Goal: Task Accomplishment & Management: Use online tool/utility

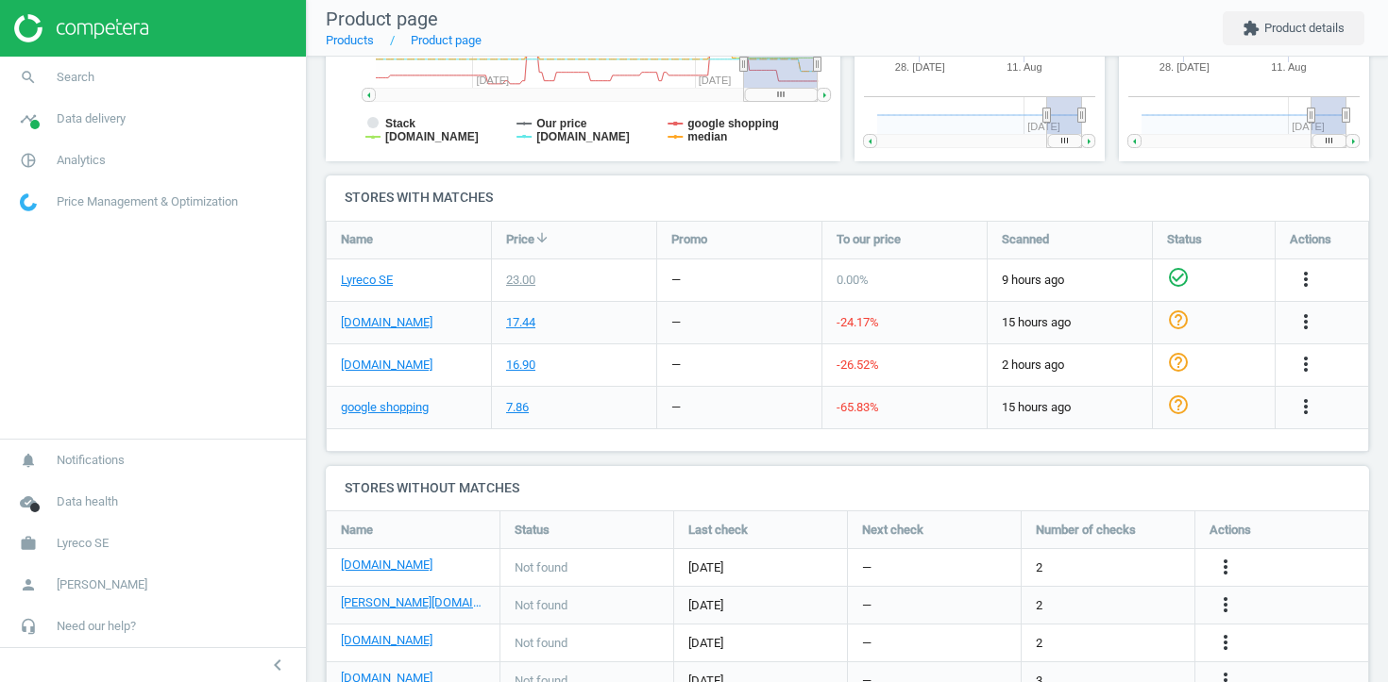
scroll to position [566, 0]
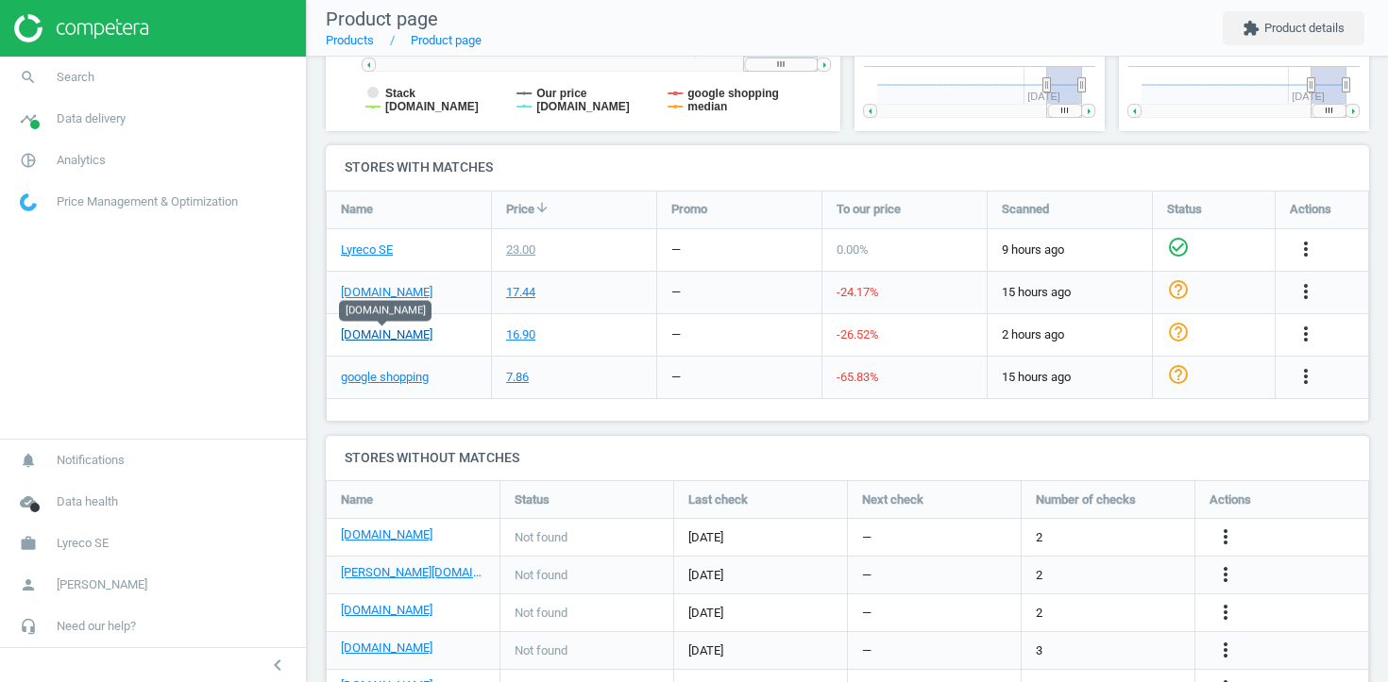
click at [386, 334] on link "packoplock.se" at bounding box center [387, 335] width 92 height 17
click at [1306, 335] on icon "more_vert" at bounding box center [1305, 334] width 23 height 23
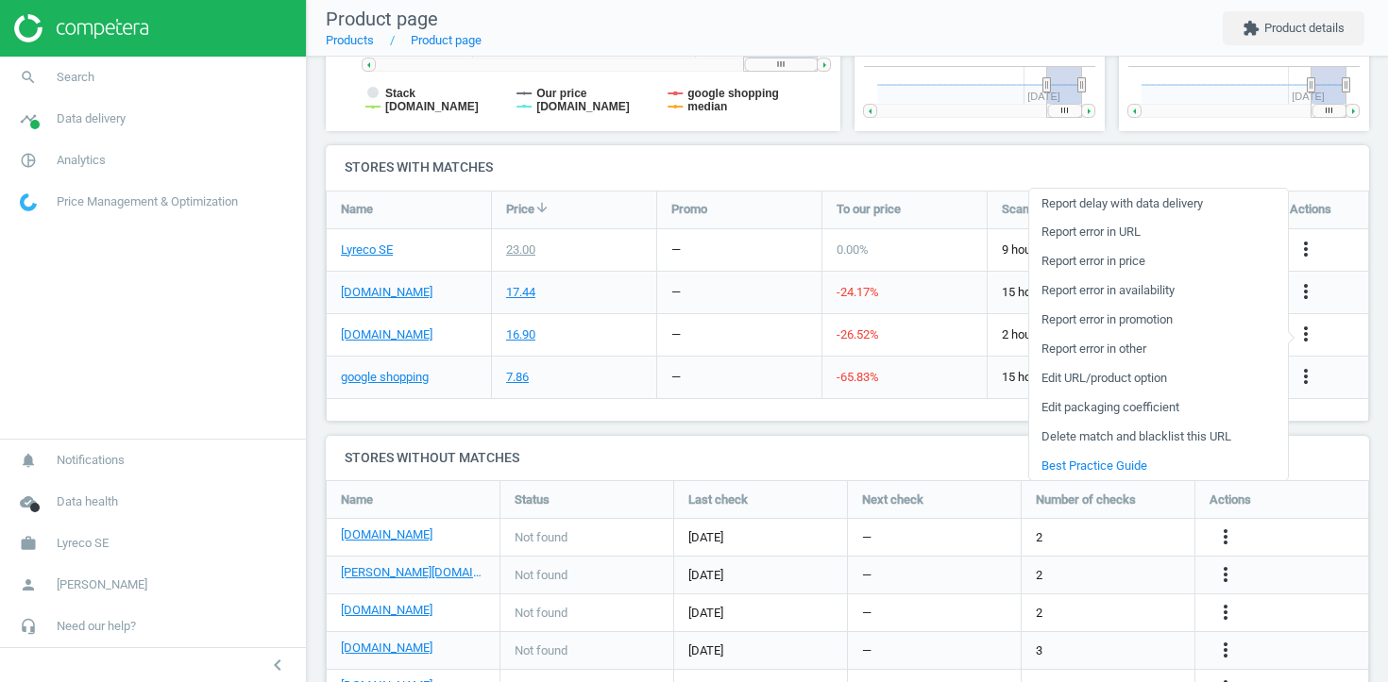
click at [1134, 381] on link "Edit URL/product option" at bounding box center [1158, 378] width 259 height 29
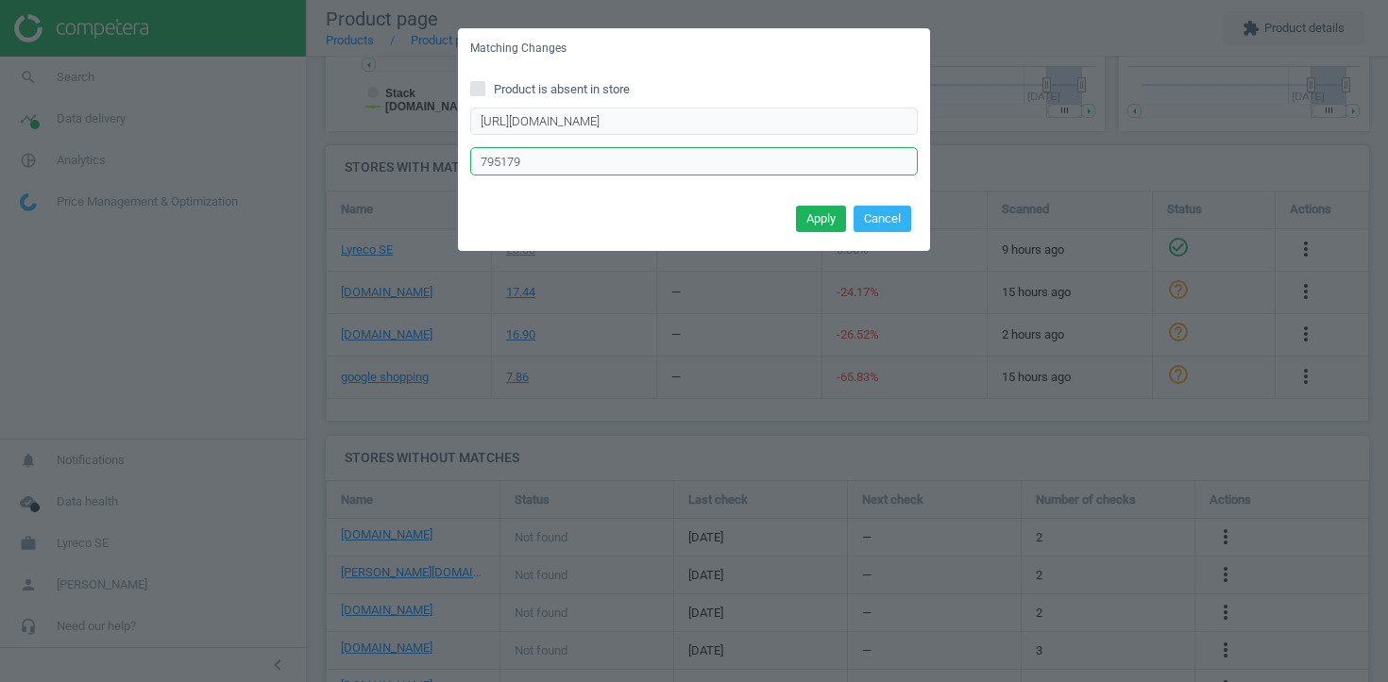
click at [539, 159] on input "795179" at bounding box center [693, 161] width 447 height 28
click at [884, 223] on button "Cancel" at bounding box center [882, 219] width 58 height 26
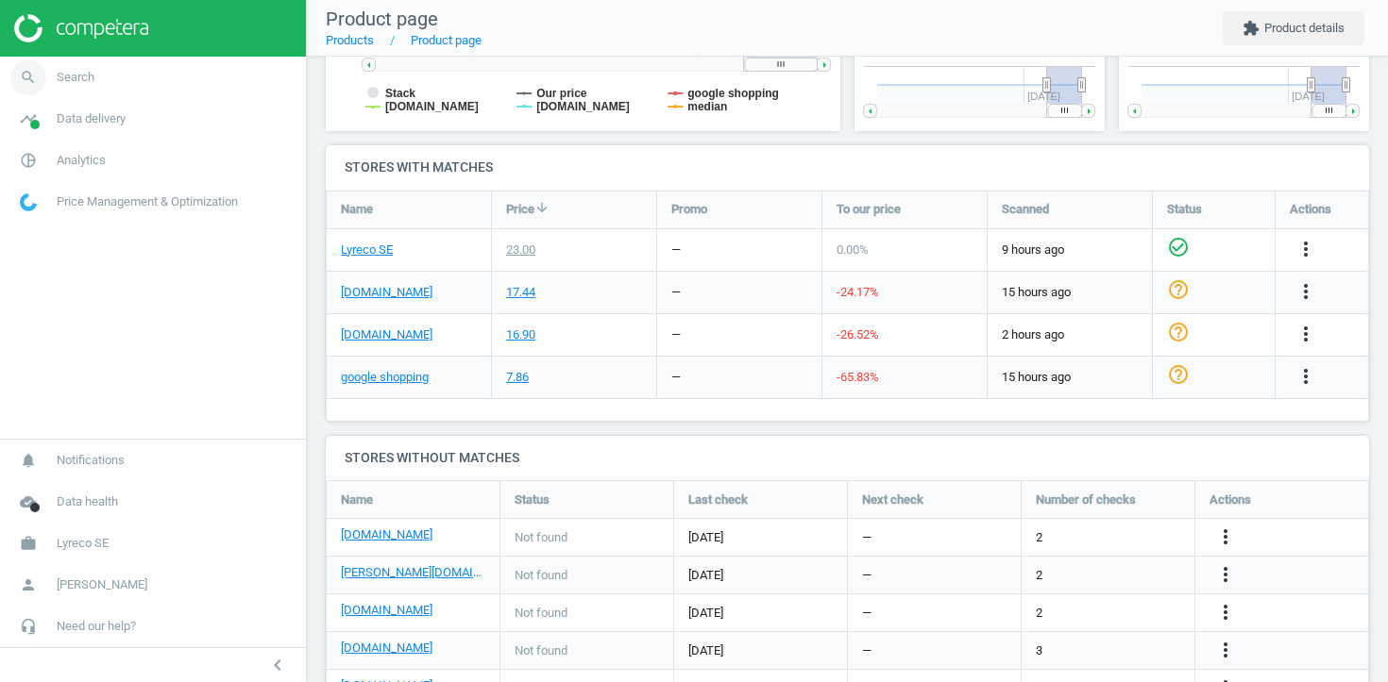
click at [126, 81] on link "search Search" at bounding box center [153, 78] width 306 height 42
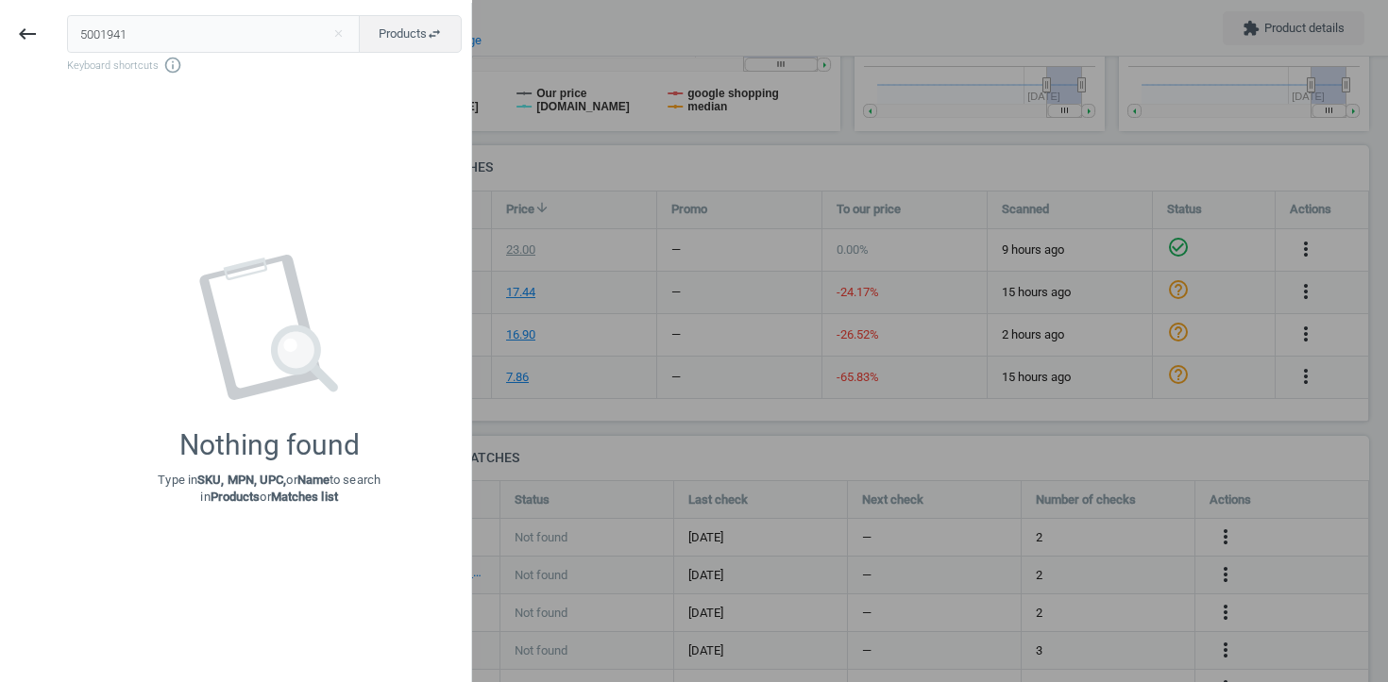
type input "5001941"
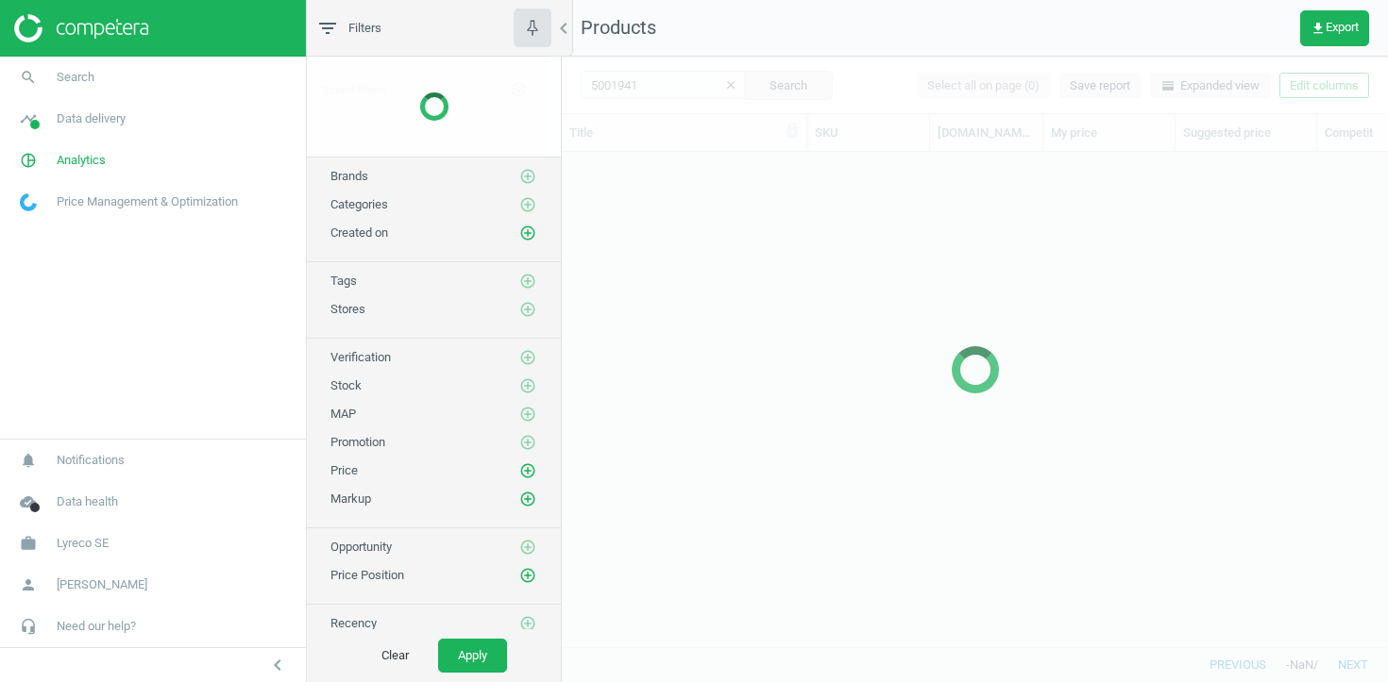
scroll to position [495, 826]
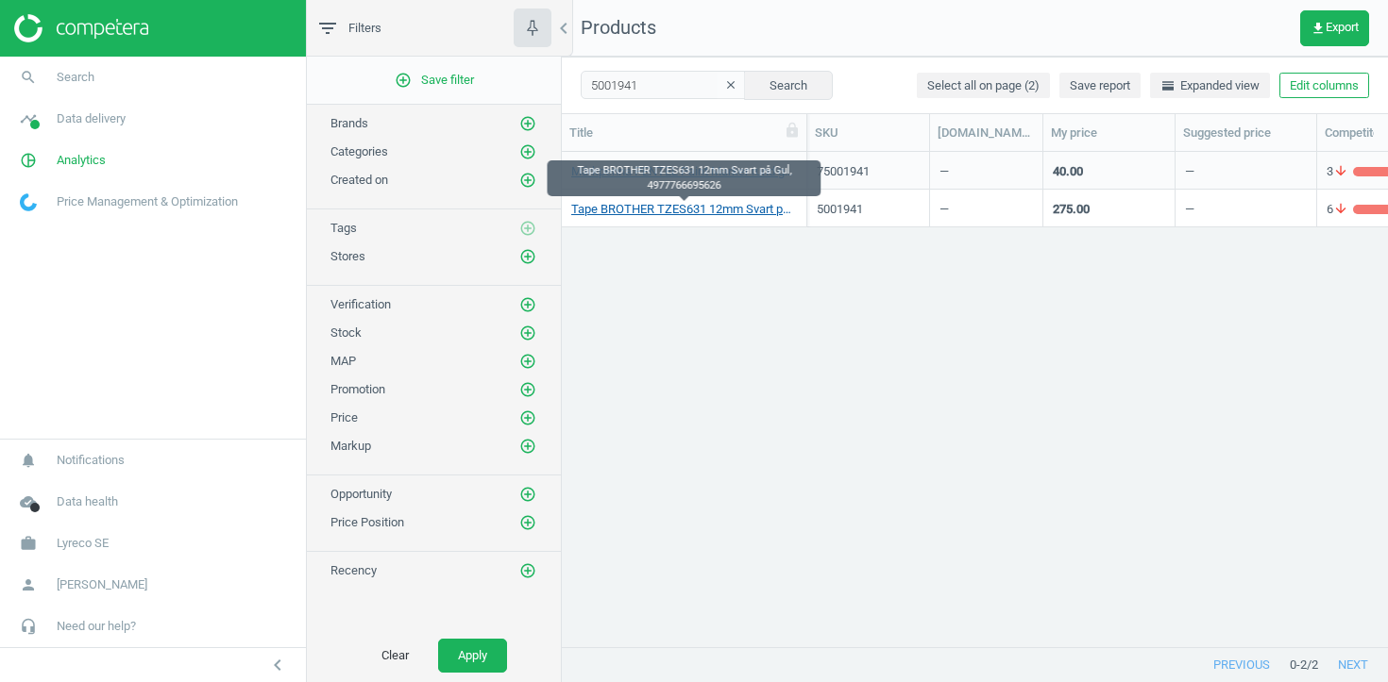
click at [666, 212] on link "Tape BROTHER TZES631 12mm Svart på Gul, 4977766695626" at bounding box center [684, 209] width 226 height 17
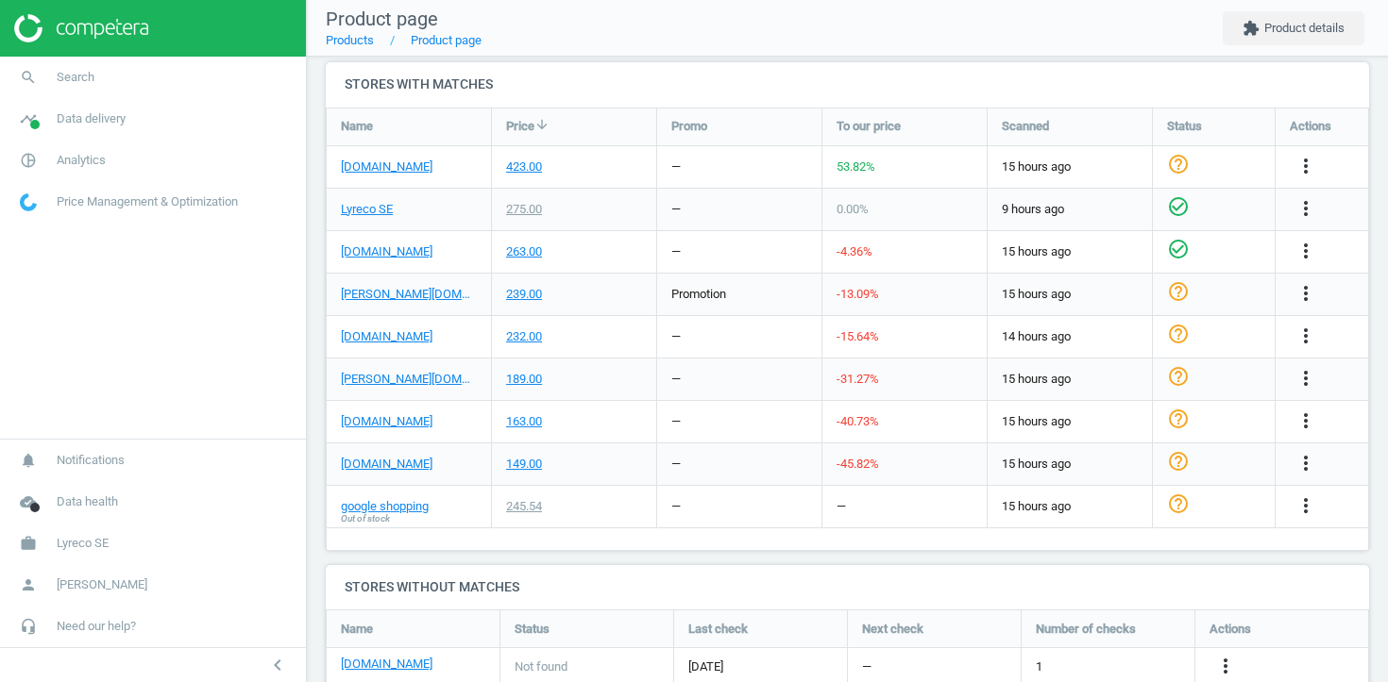
scroll to position [641, 0]
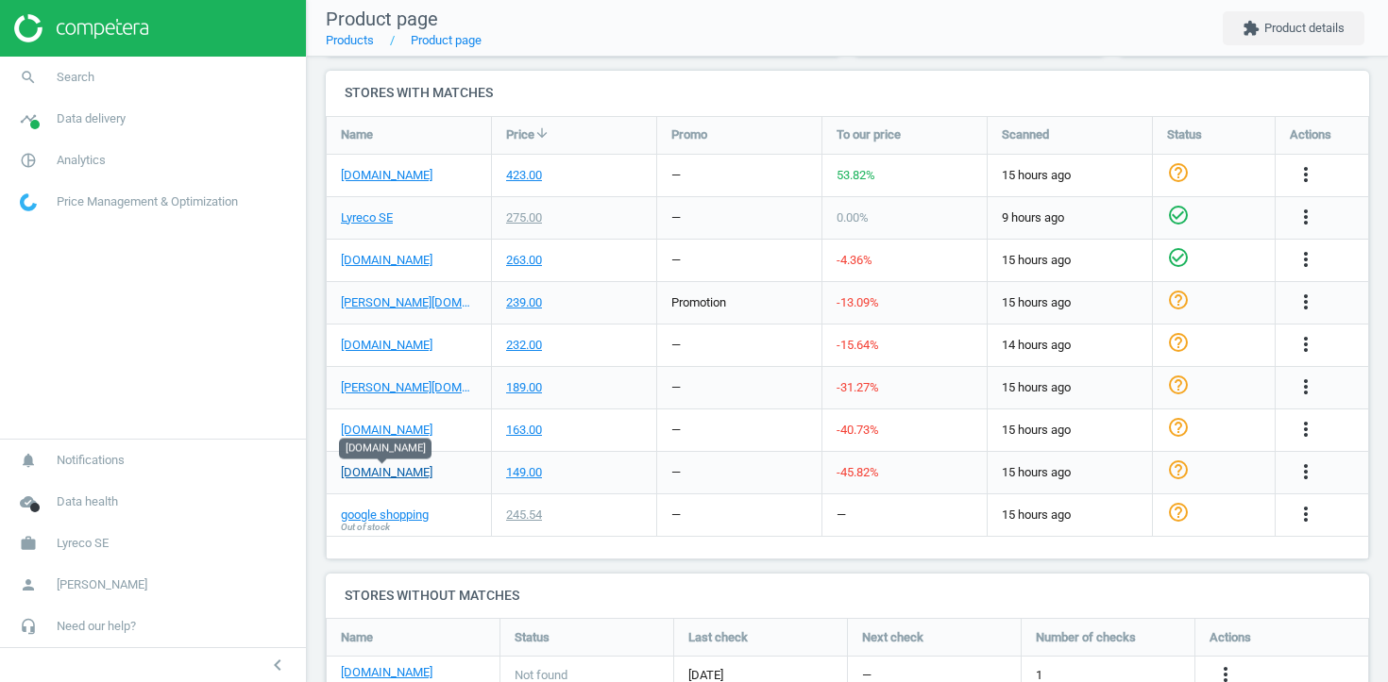
click at [395, 470] on link "packoplock.se" at bounding box center [387, 472] width 92 height 17
drag, startPoint x: 436, startPoint y: 478, endPoint x: 340, endPoint y: 474, distance: 96.4
click at [340, 474] on div "packoplock.se" at bounding box center [409, 473] width 164 height 42
copy link "packoplock.se"
click at [1308, 477] on icon "more_vert" at bounding box center [1305, 472] width 23 height 23
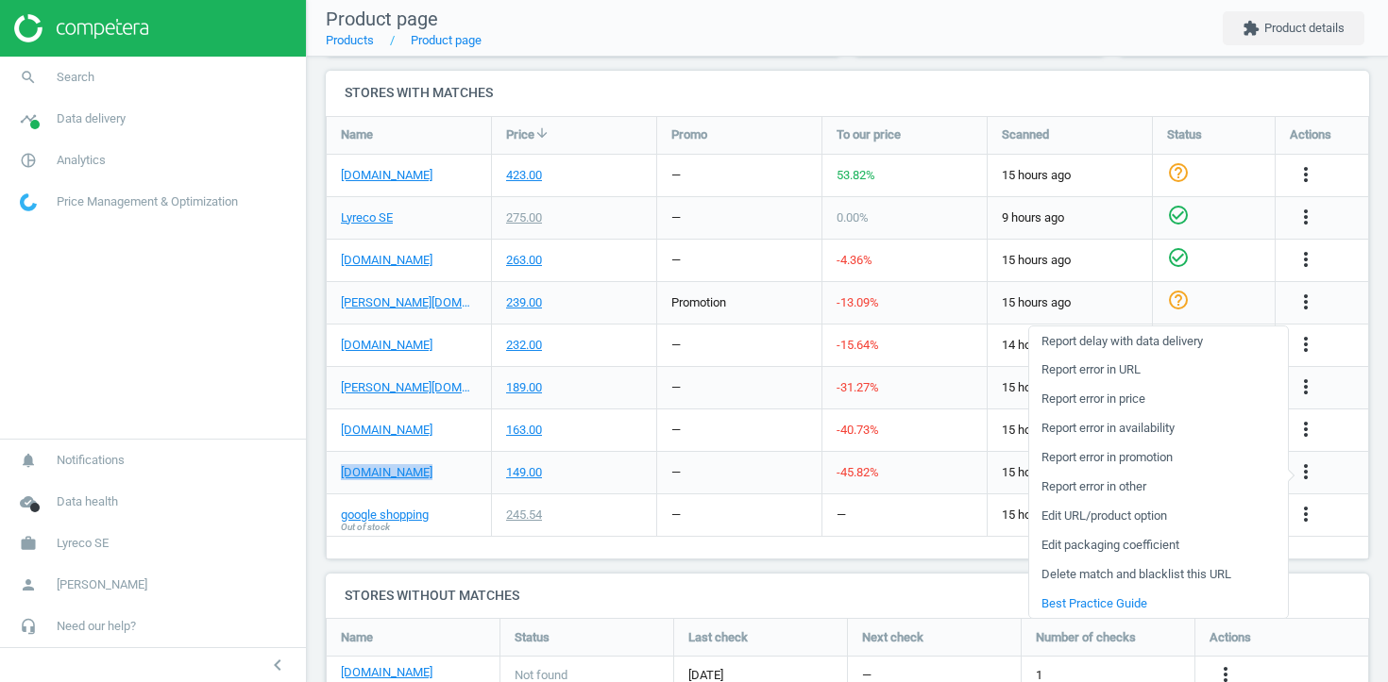
click at [1114, 519] on link "Edit URL/product option" at bounding box center [1158, 516] width 259 height 29
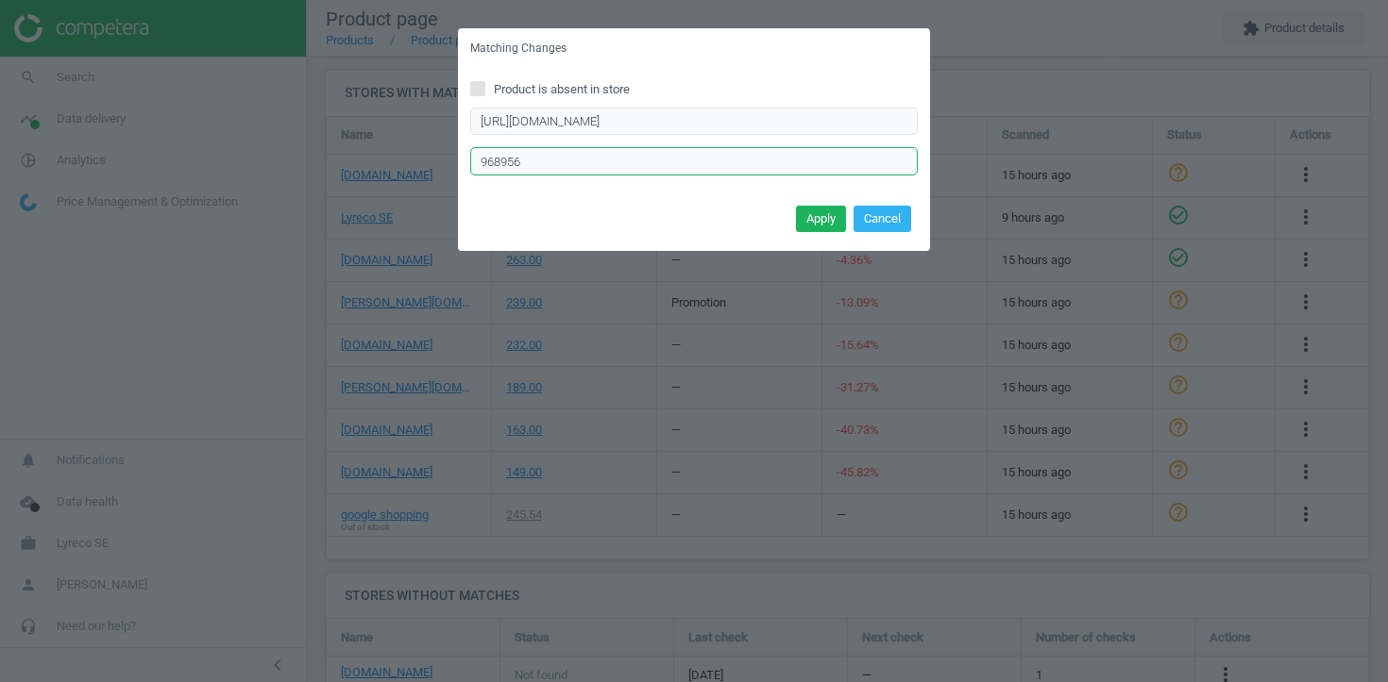
click at [563, 165] on input "968956" at bounding box center [693, 161] width 447 height 28
click at [877, 222] on button "Cancel" at bounding box center [882, 219] width 58 height 26
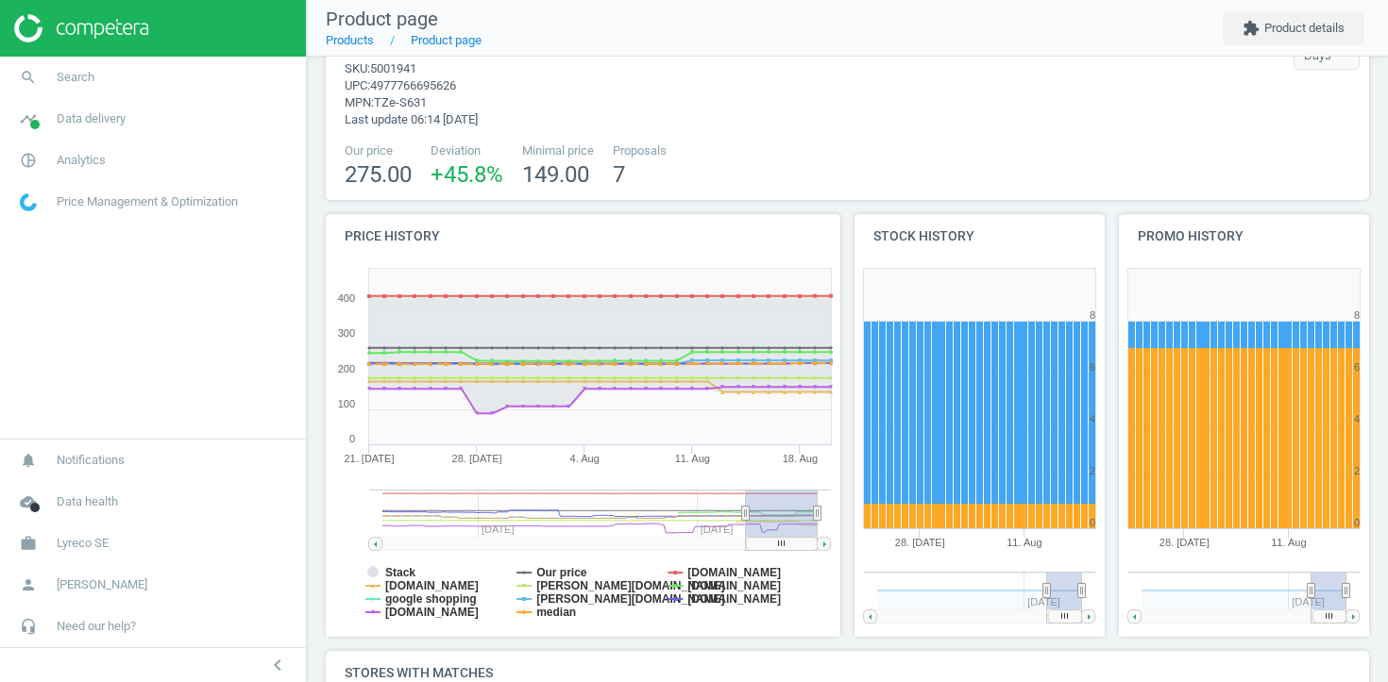
scroll to position [0, 0]
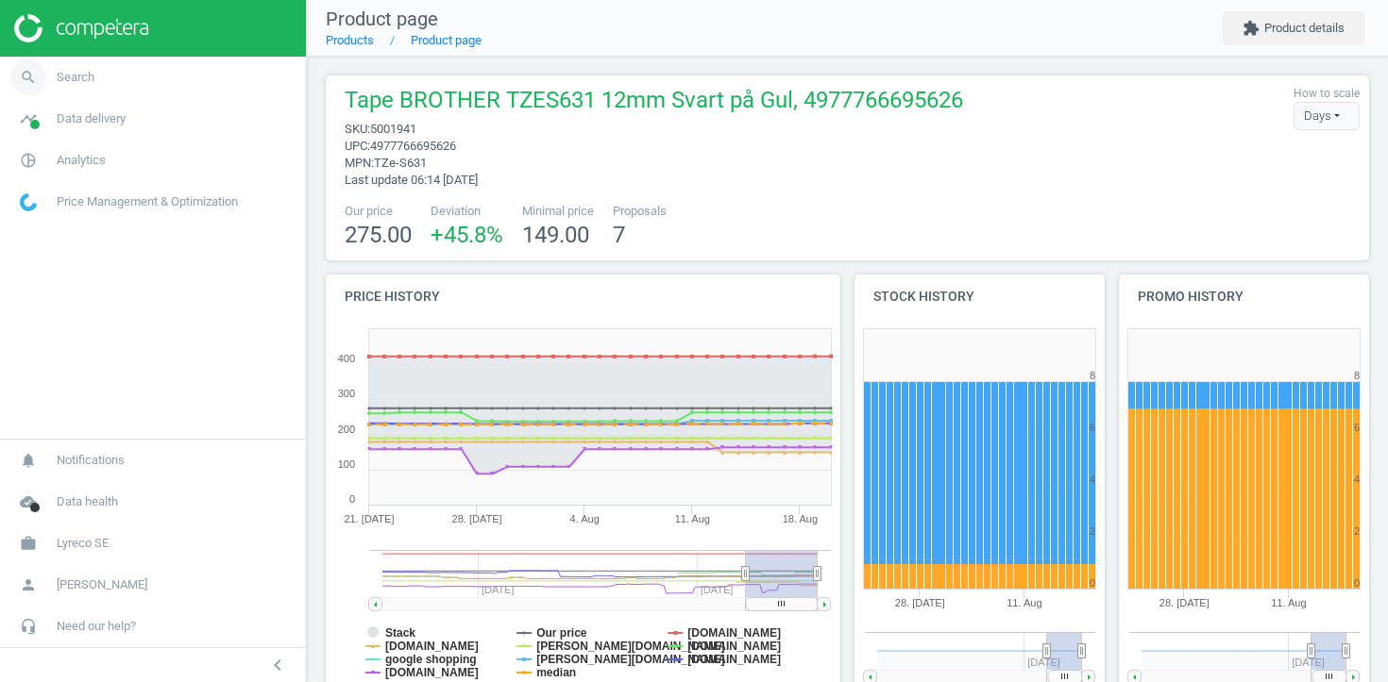
click at [177, 76] on link "search Search" at bounding box center [153, 78] width 306 height 42
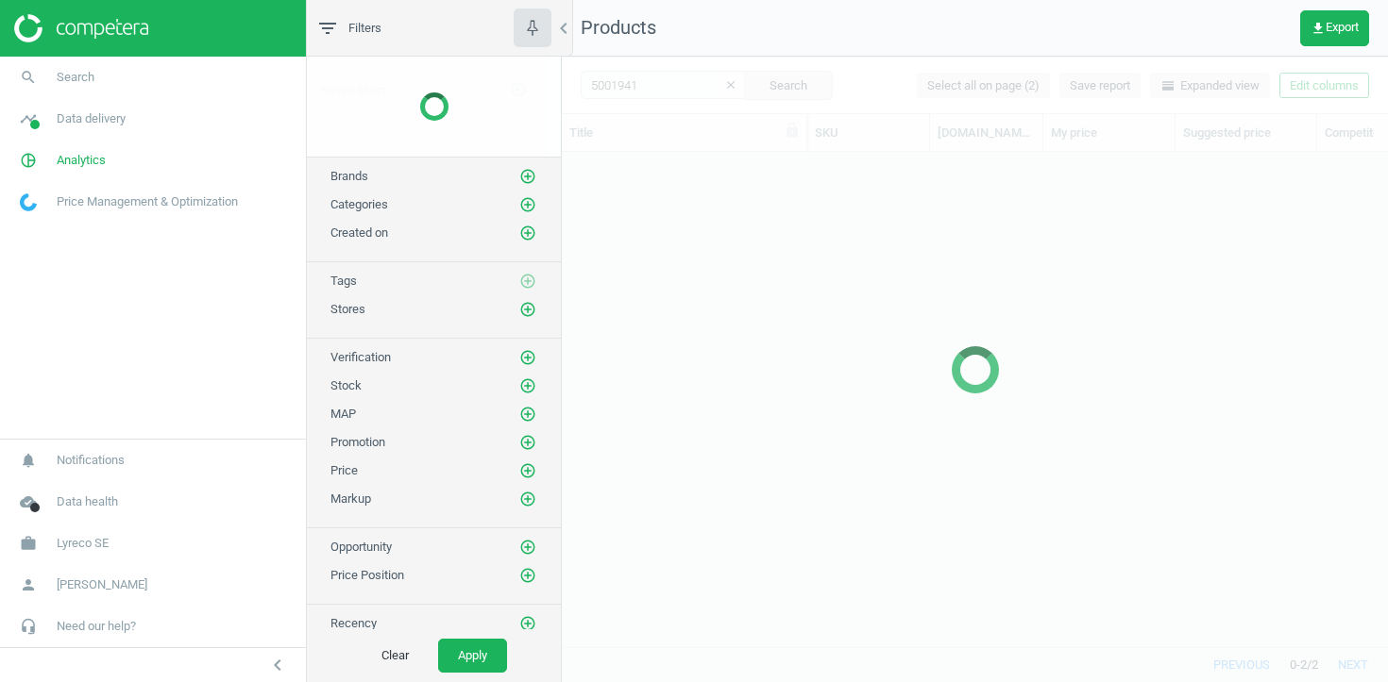
scroll to position [495, 826]
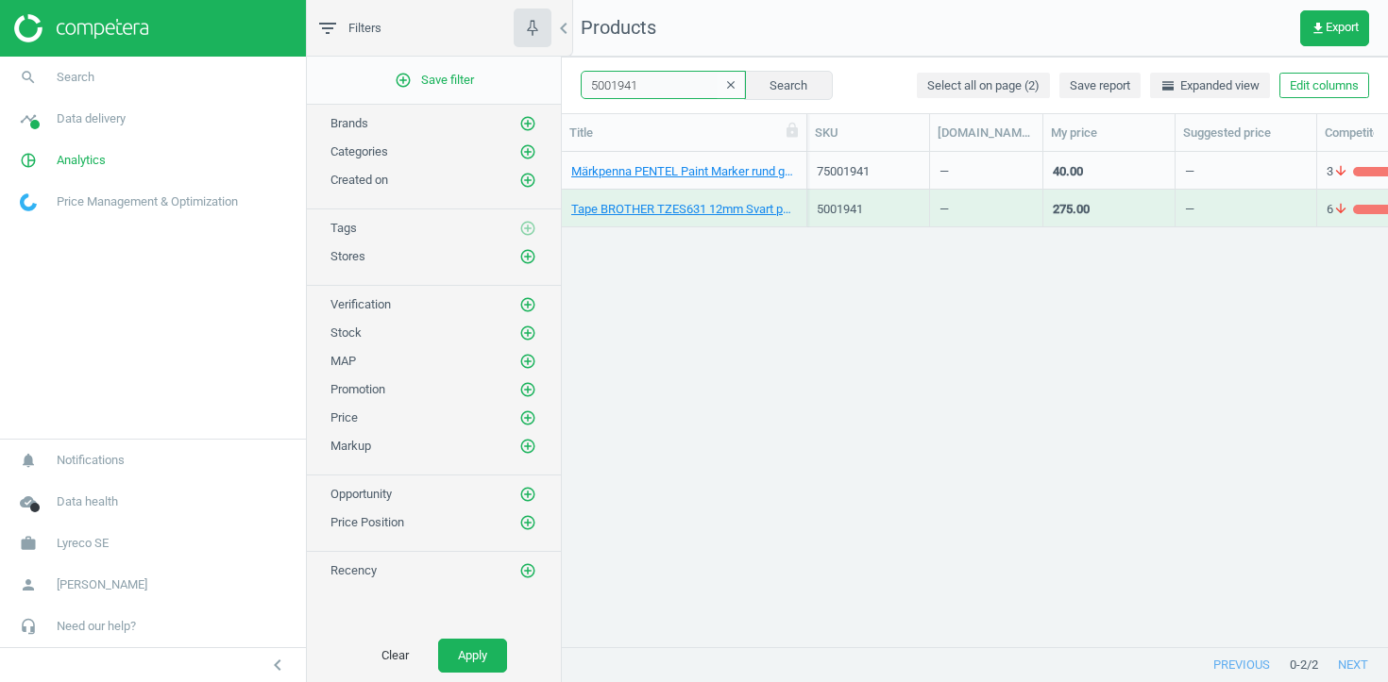
click at [644, 81] on input "5001941" at bounding box center [663, 85] width 165 height 28
paste input "876924"
type input "876924"
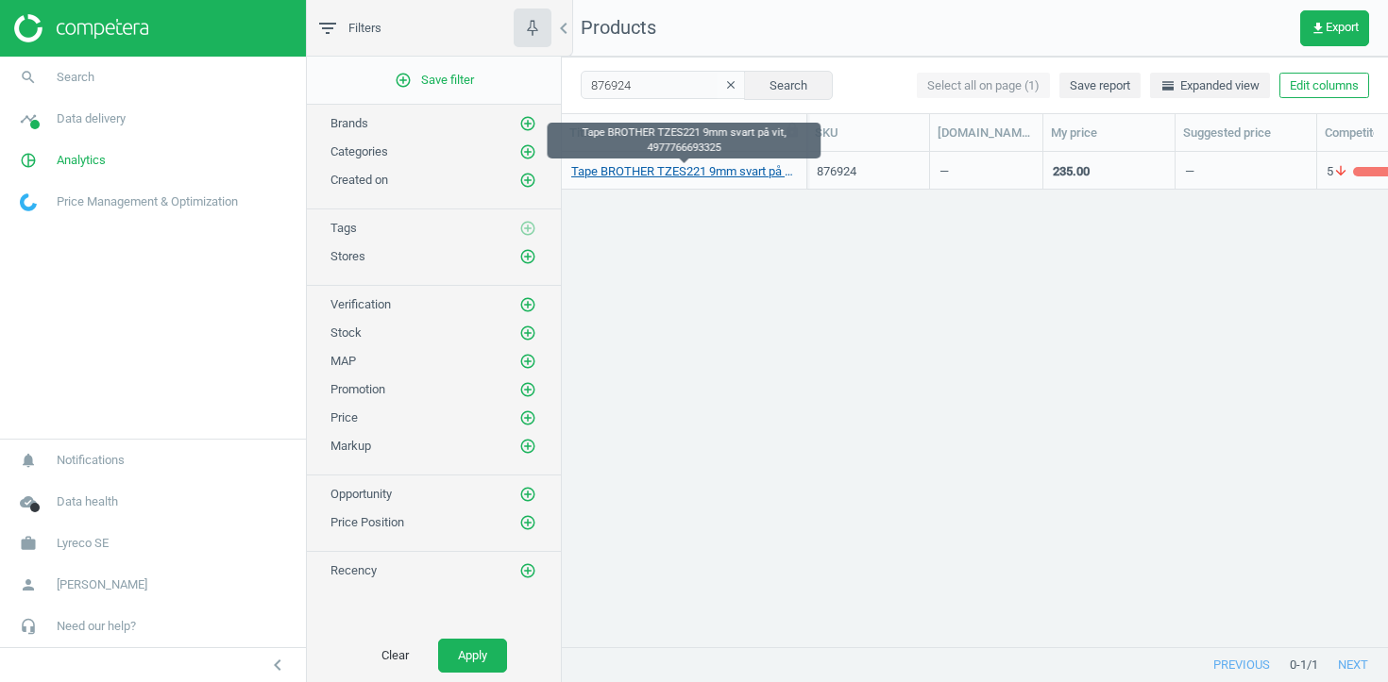
click at [701, 172] on link "Tape BROTHER TZES221 9mm svart på vit, 4977766693325" at bounding box center [684, 171] width 226 height 17
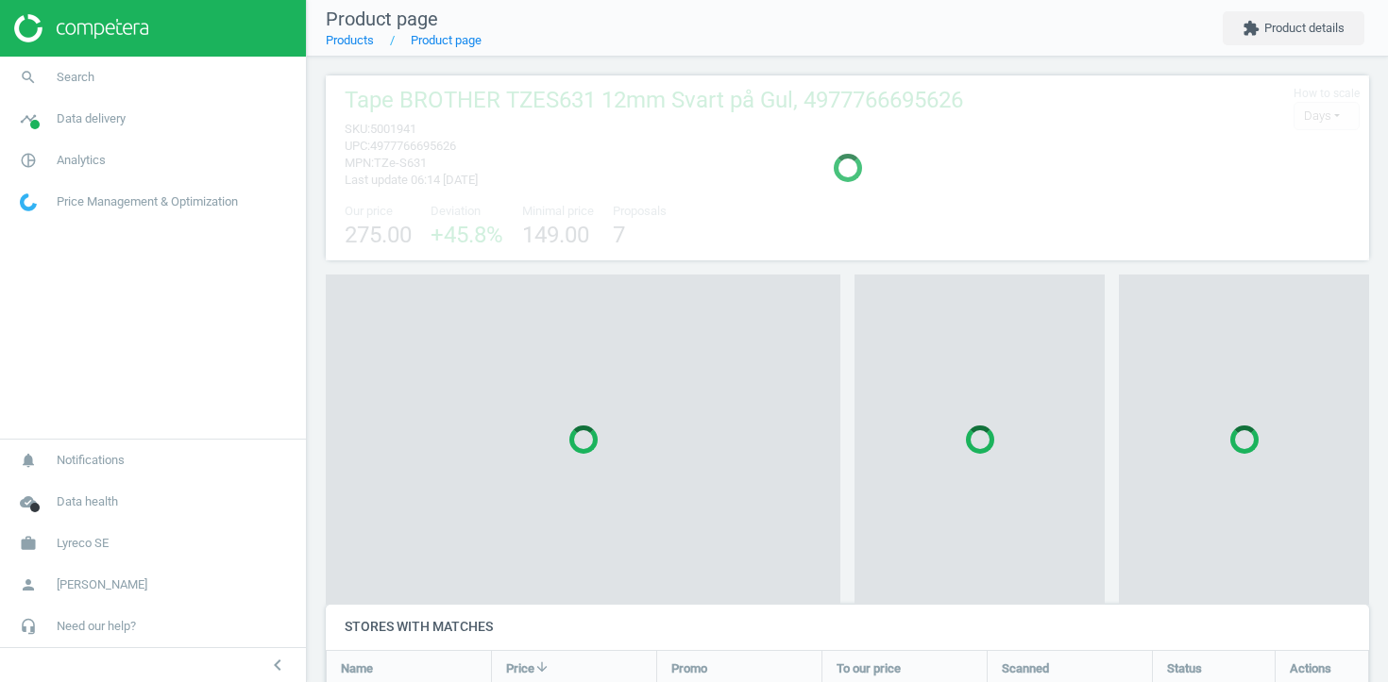
scroll to position [1271, 1044]
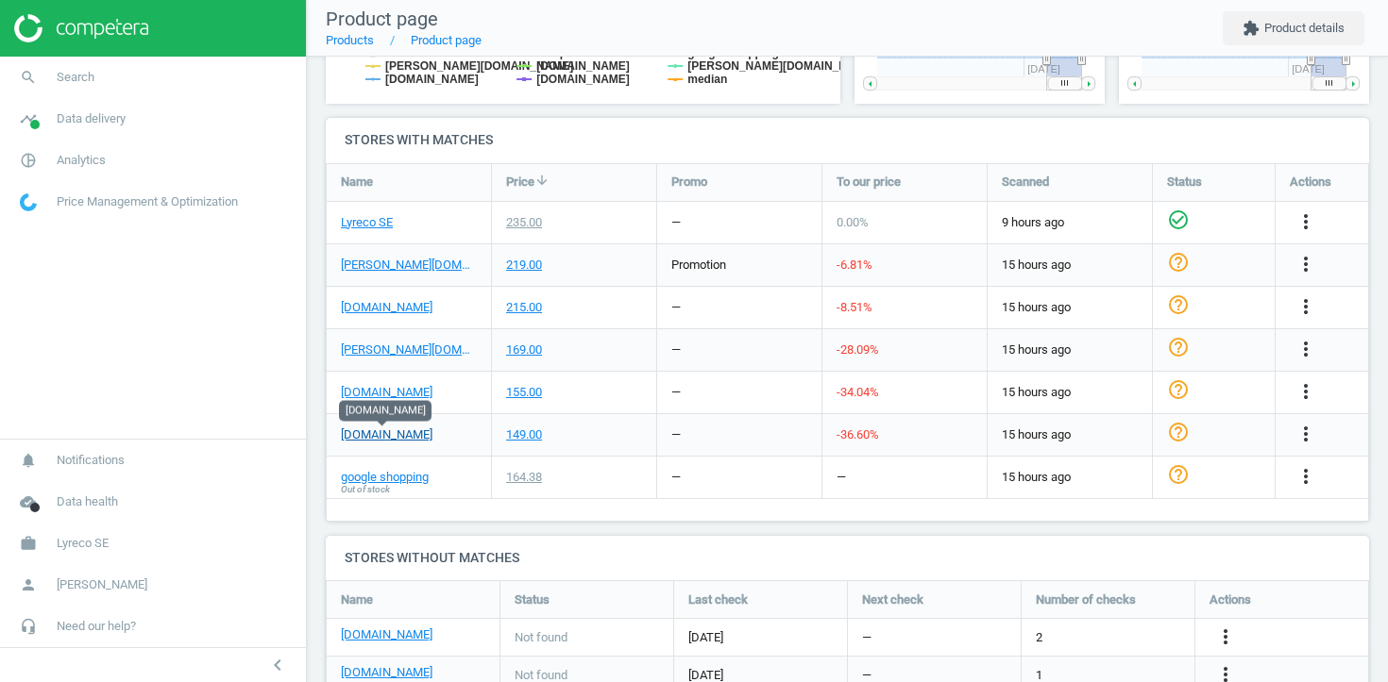
click at [395, 433] on link "packoplock.se" at bounding box center [387, 435] width 92 height 17
drag, startPoint x: 556, startPoint y: 430, endPoint x: 498, endPoint y: 432, distance: 57.7
click at [498, 433] on div "149.00" at bounding box center [574, 435] width 164 height 42
copy div "149.00"
click at [1303, 427] on icon "more_vert" at bounding box center [1305, 434] width 23 height 23
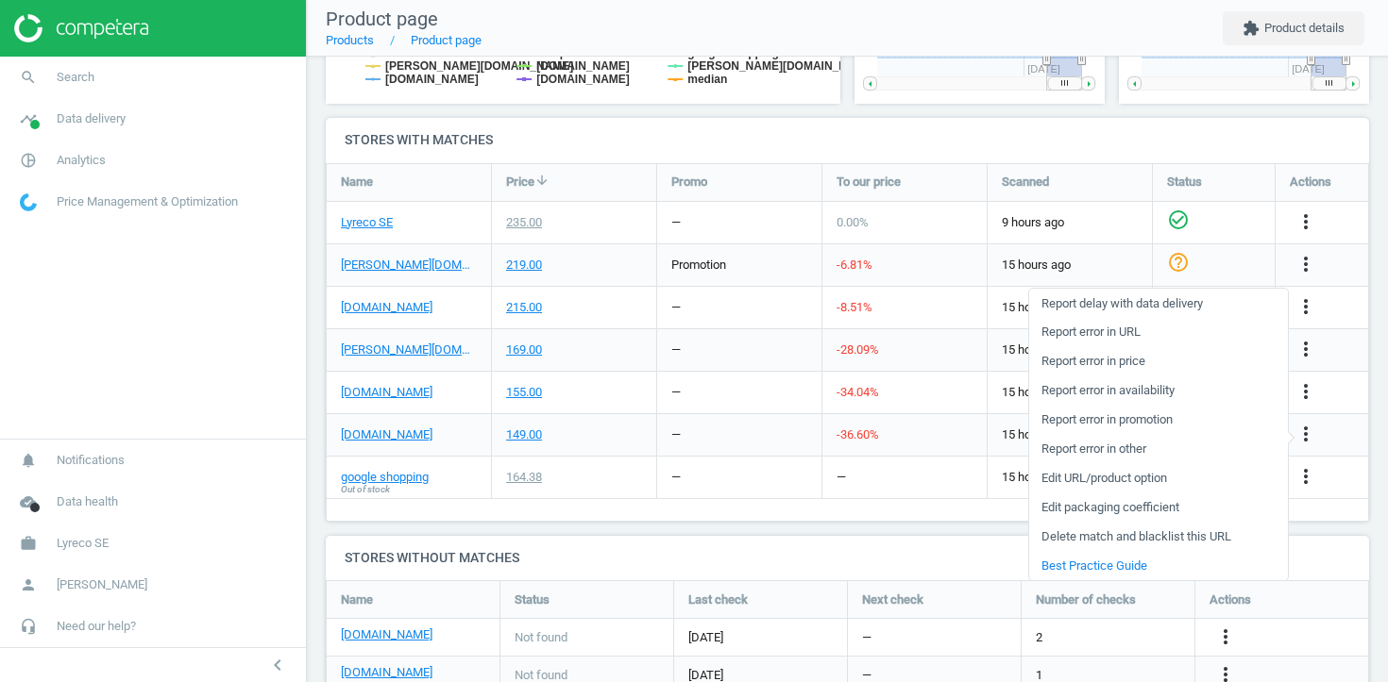
click at [1119, 481] on link "Edit URL/product option" at bounding box center [1158, 478] width 259 height 29
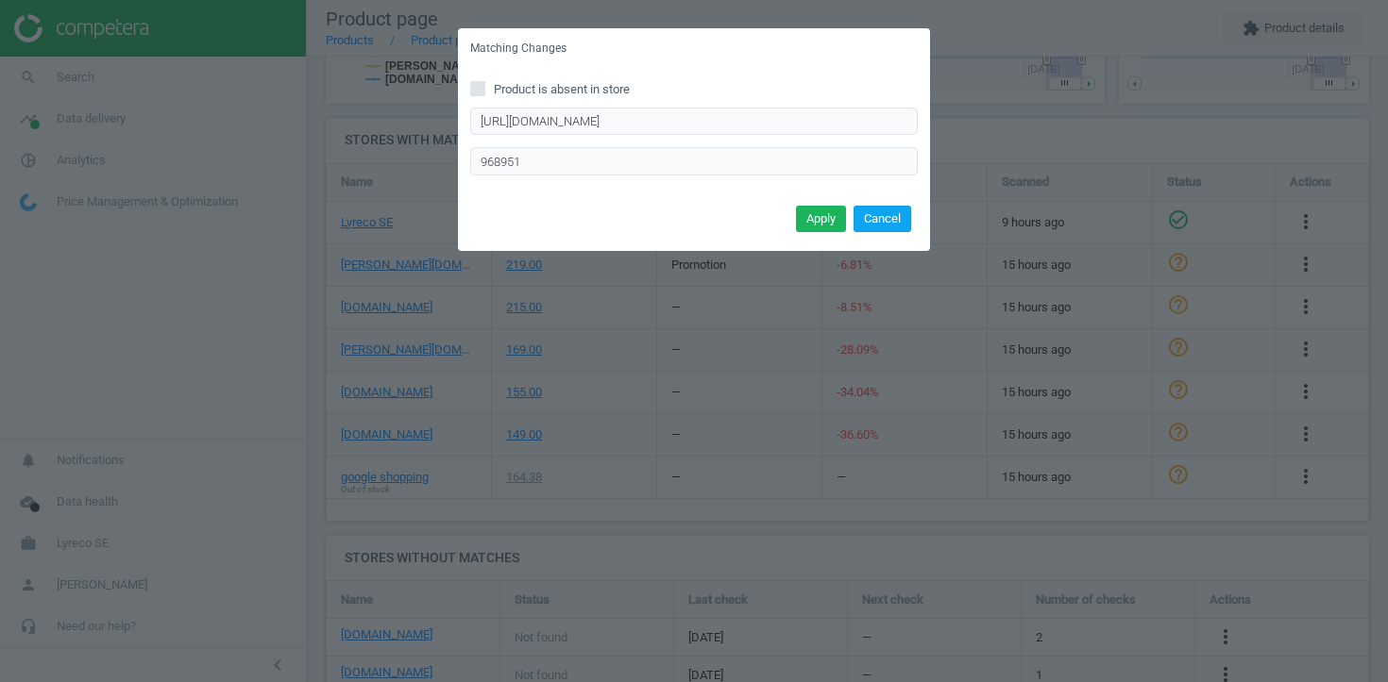
click at [876, 229] on button "Cancel" at bounding box center [882, 219] width 58 height 26
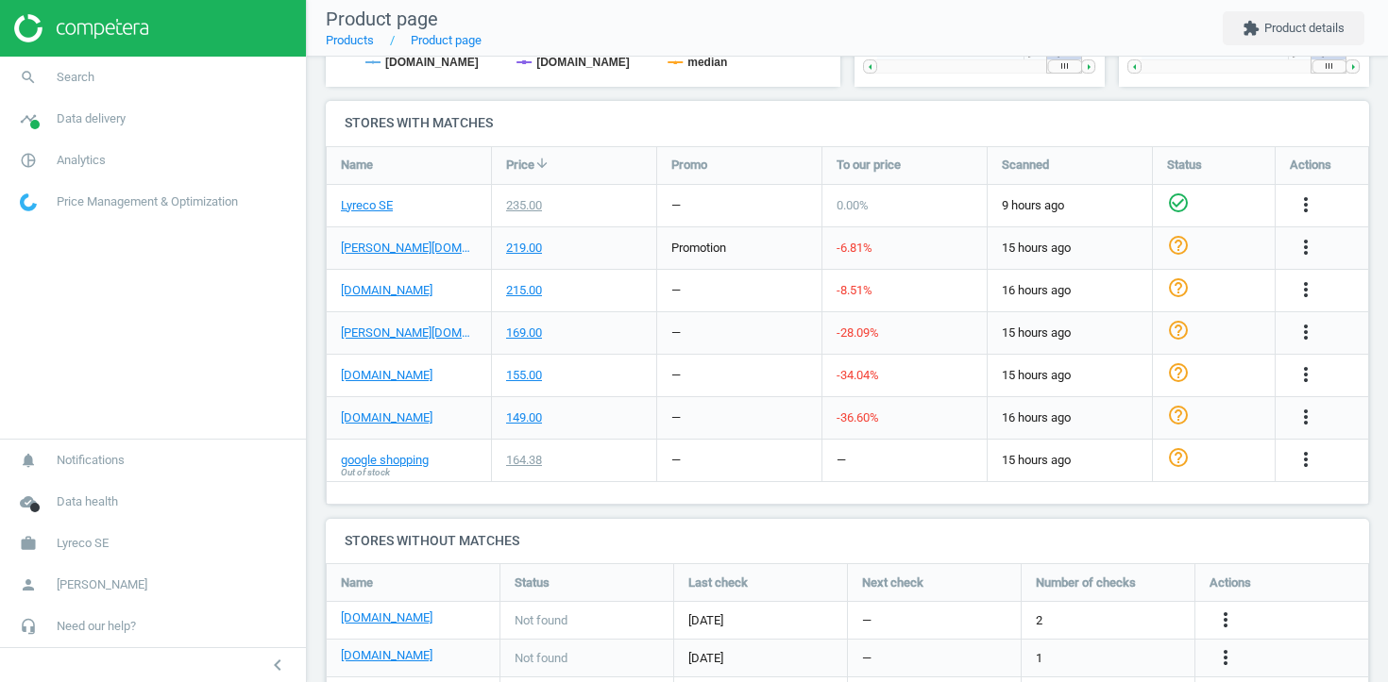
scroll to position [572, 0]
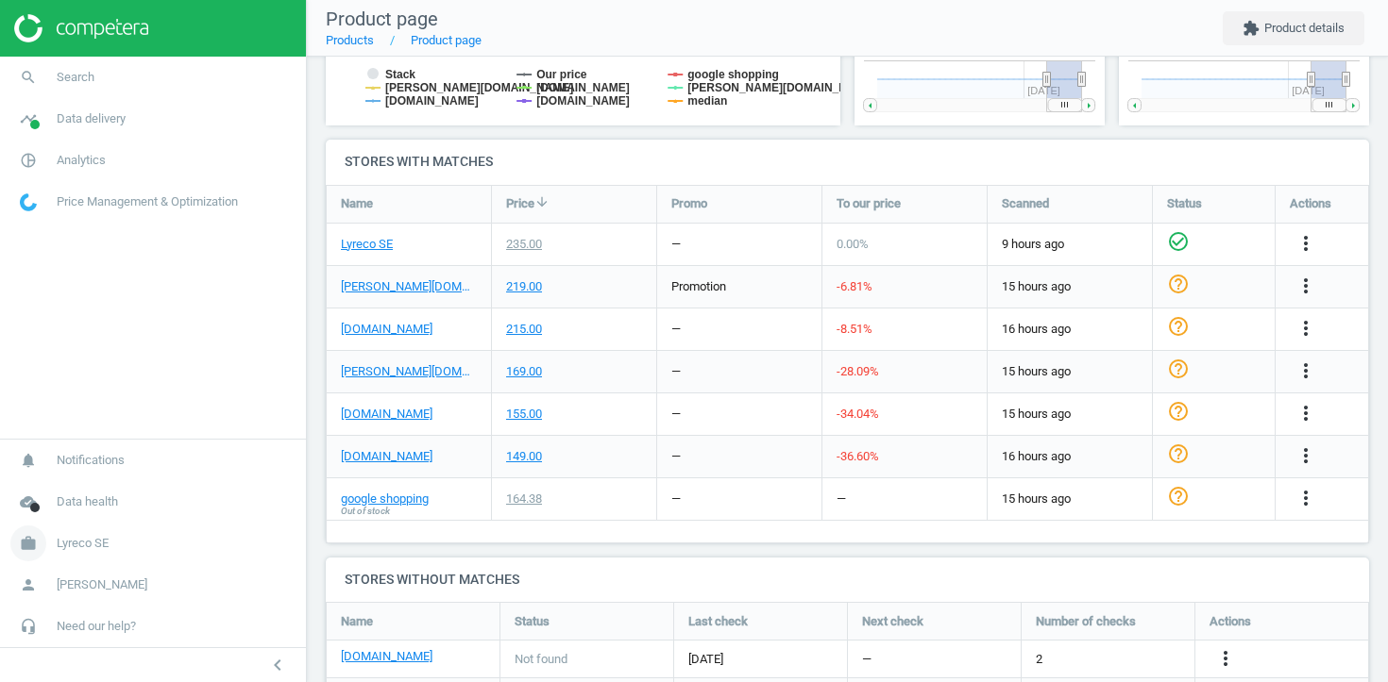
click at [80, 535] on span "Lyreco SE" at bounding box center [83, 543] width 52 height 17
click at [92, 485] on span "Switch campaign" at bounding box center [63, 487] width 84 height 15
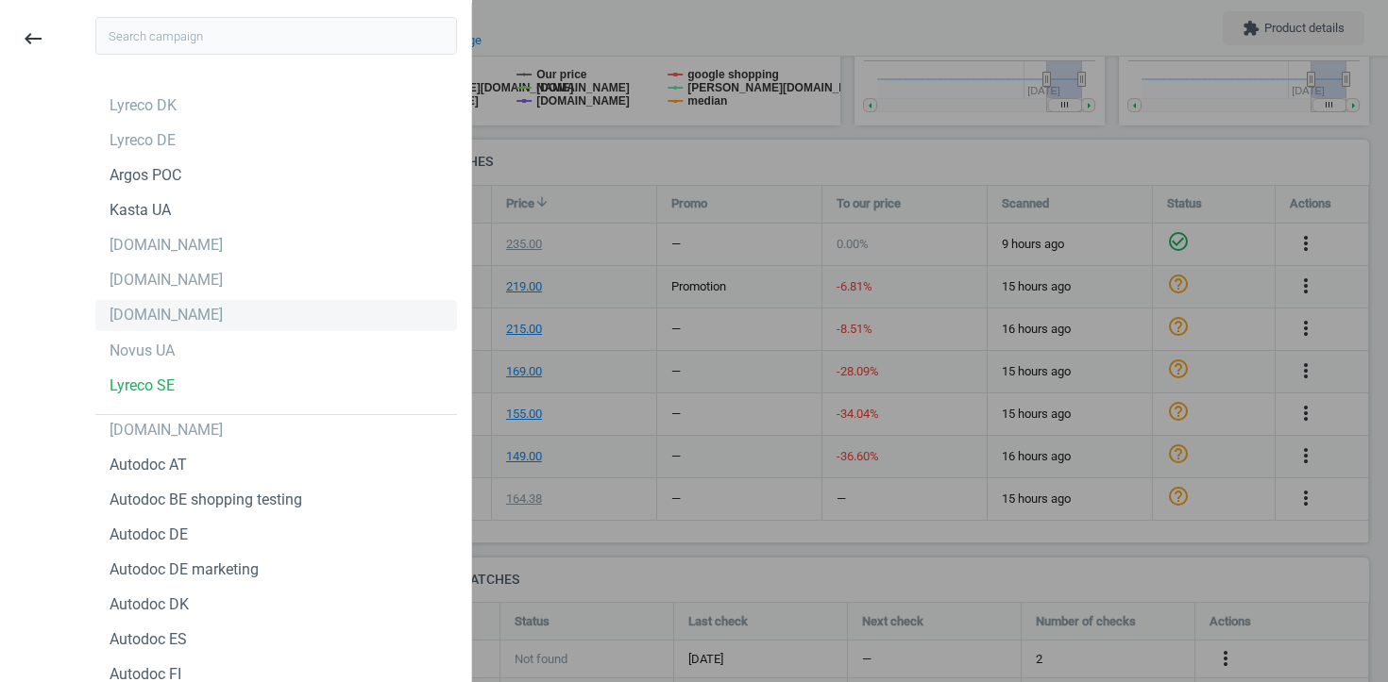
click at [215, 323] on div "[DOMAIN_NAME]" at bounding box center [276, 315] width 362 height 30
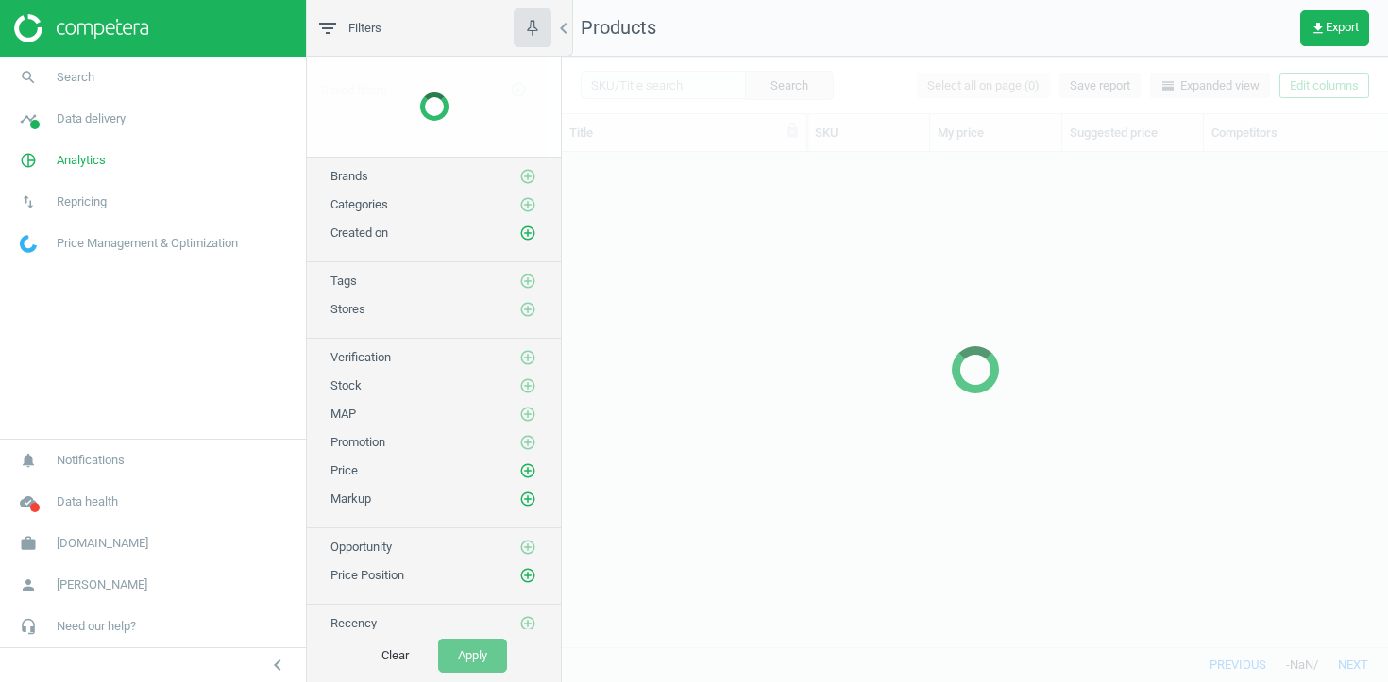
scroll to position [495, 826]
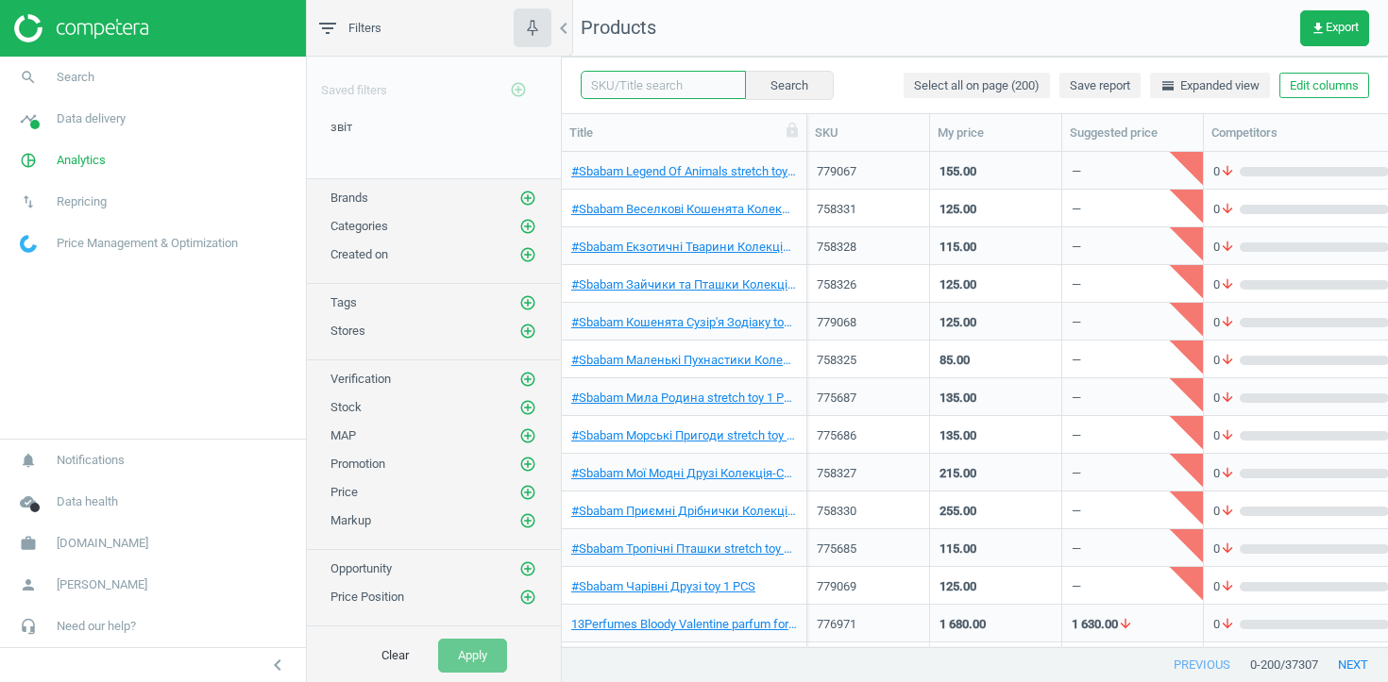
click at [610, 93] on input "text" at bounding box center [663, 85] width 165 height 28
paste input "531999"
type input "531999"
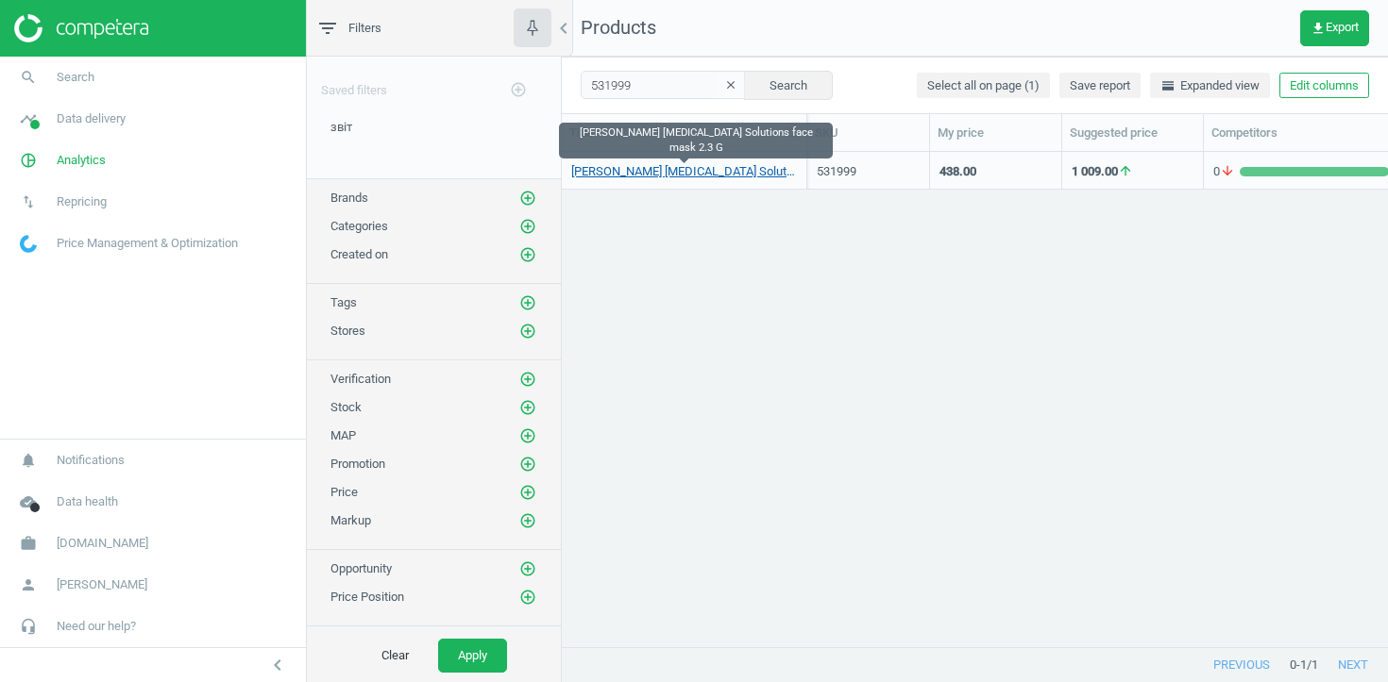
click at [653, 177] on link "[PERSON_NAME] [MEDICAL_DATA] Solutions face mask 2.3 G" at bounding box center [684, 171] width 226 height 17
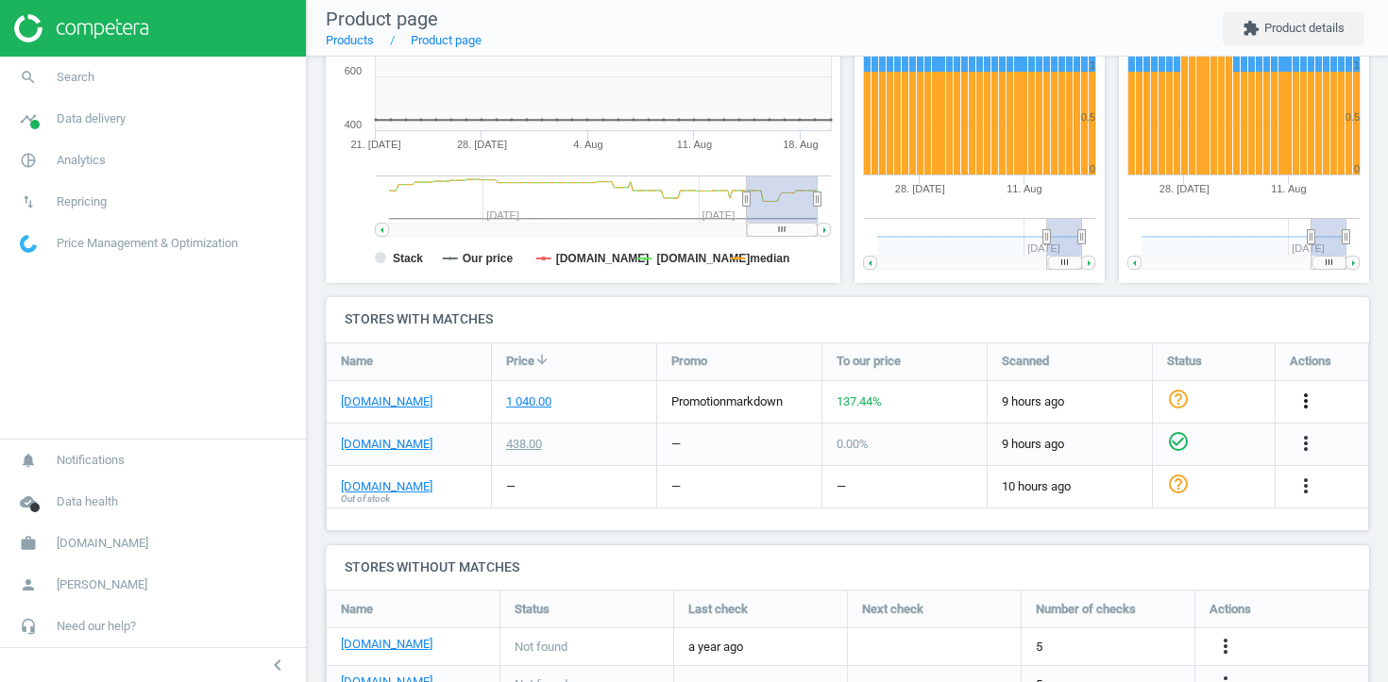
click at [1311, 397] on icon "more_vert" at bounding box center [1305, 401] width 23 height 23
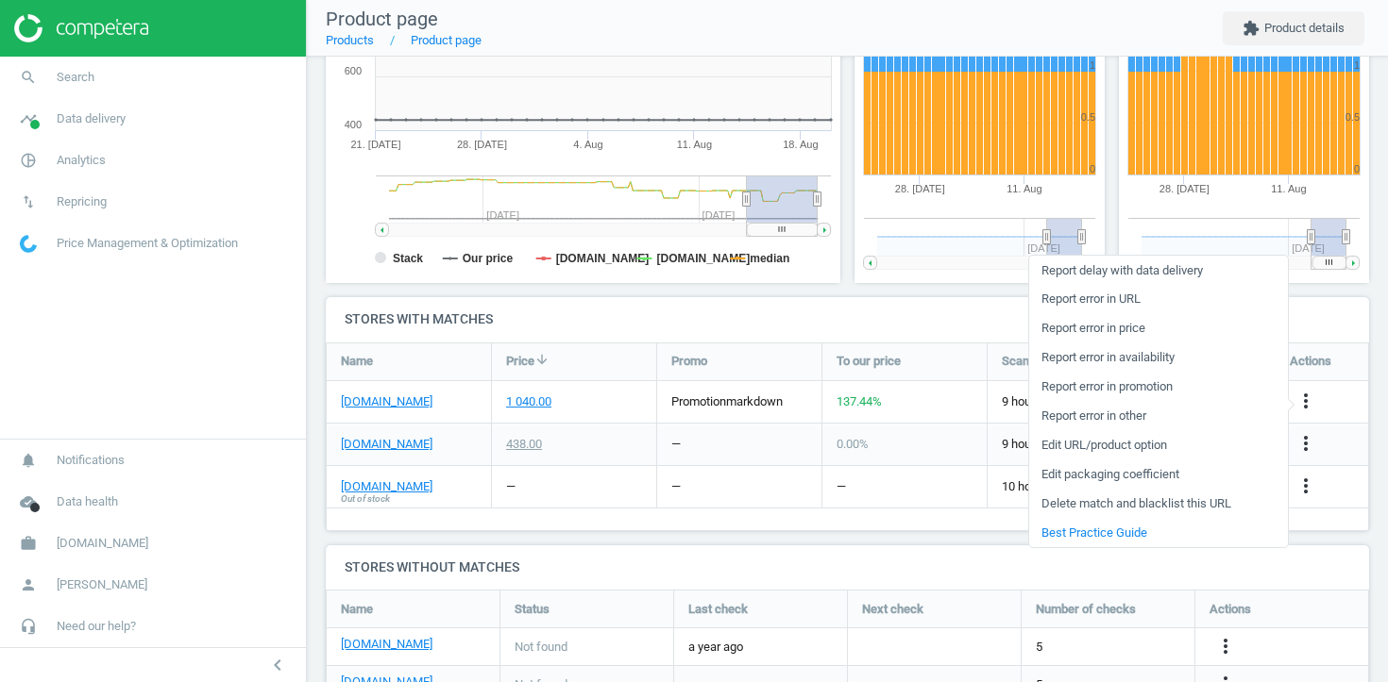
click at [1167, 298] on link "Report error in URL" at bounding box center [1158, 299] width 259 height 29
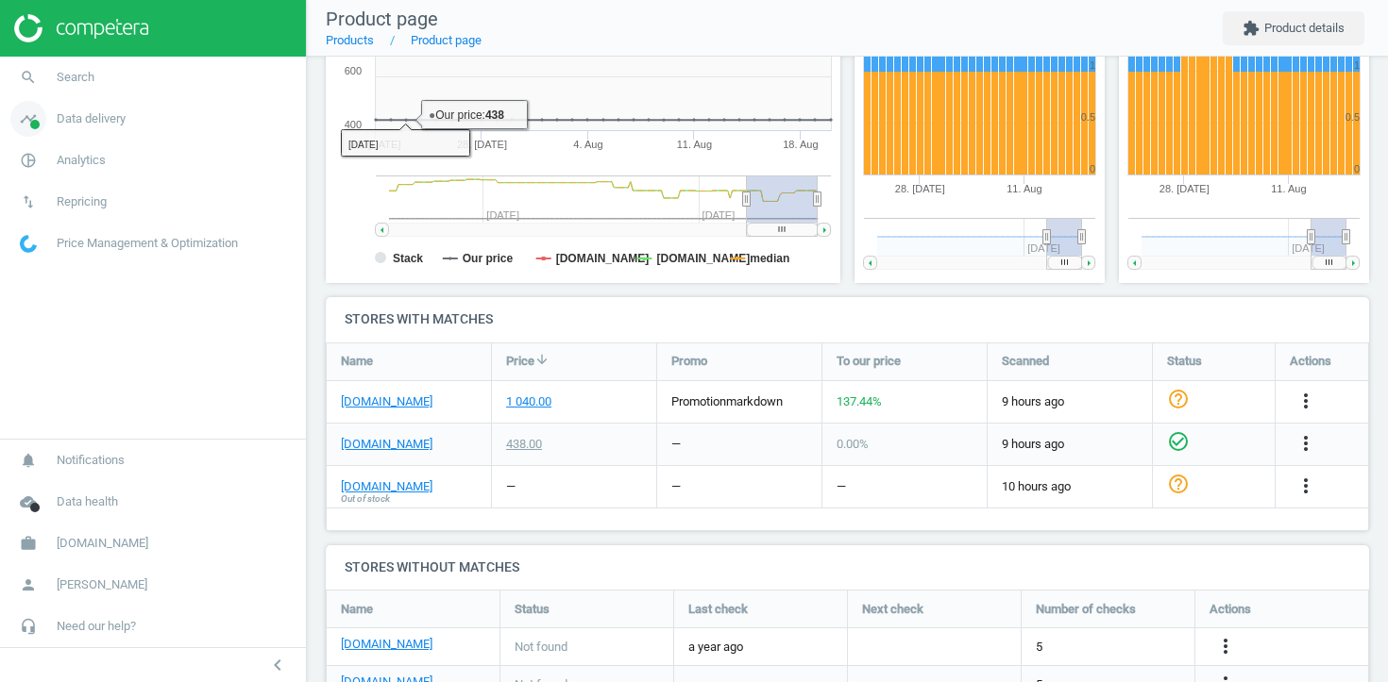
click at [136, 122] on link "timeline Data delivery" at bounding box center [153, 119] width 306 height 42
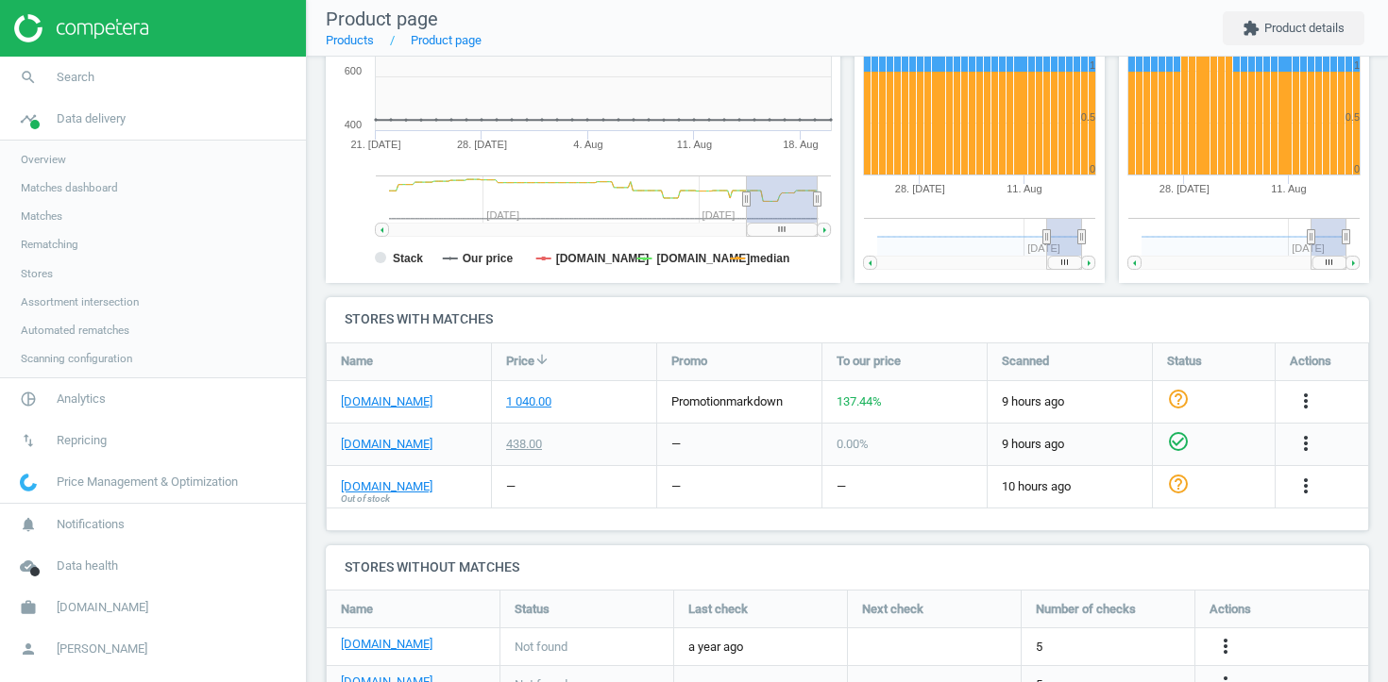
click at [48, 223] on span "Matches" at bounding box center [42, 216] width 42 height 15
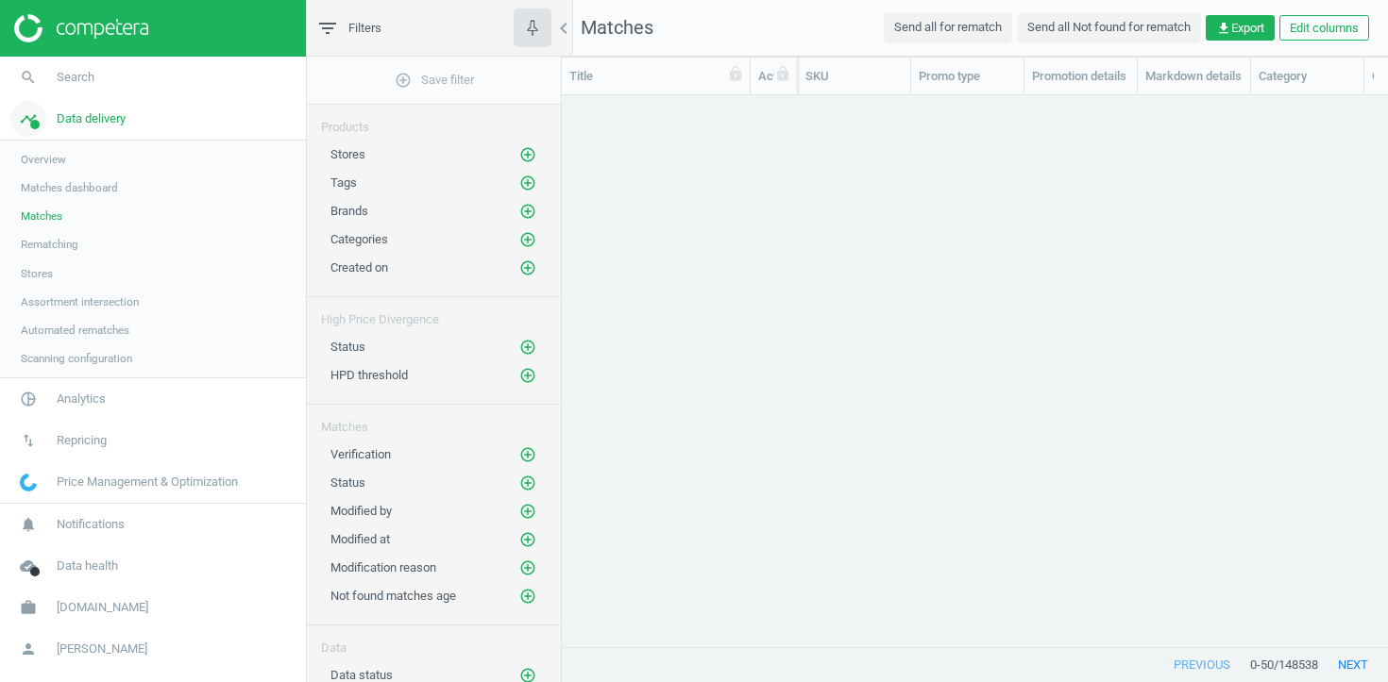
scroll to position [551, 826]
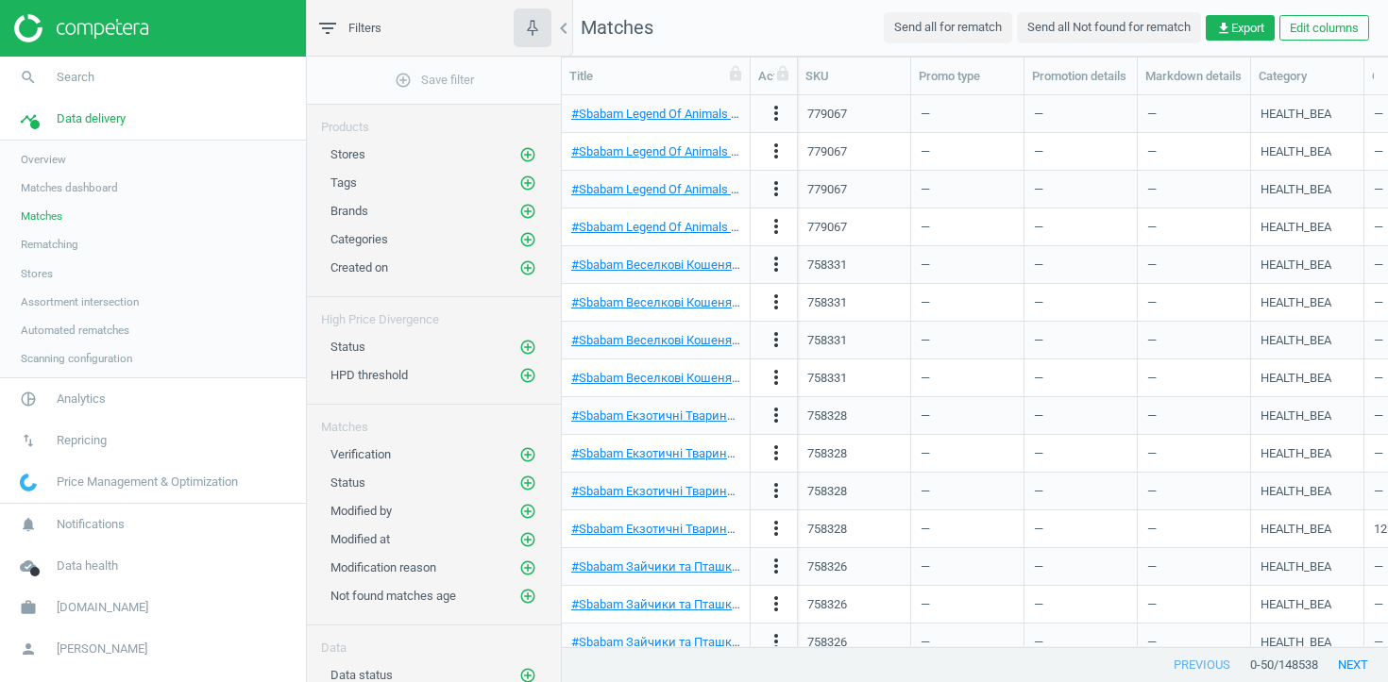
click at [51, 168] on link "Overview" at bounding box center [153, 159] width 306 height 28
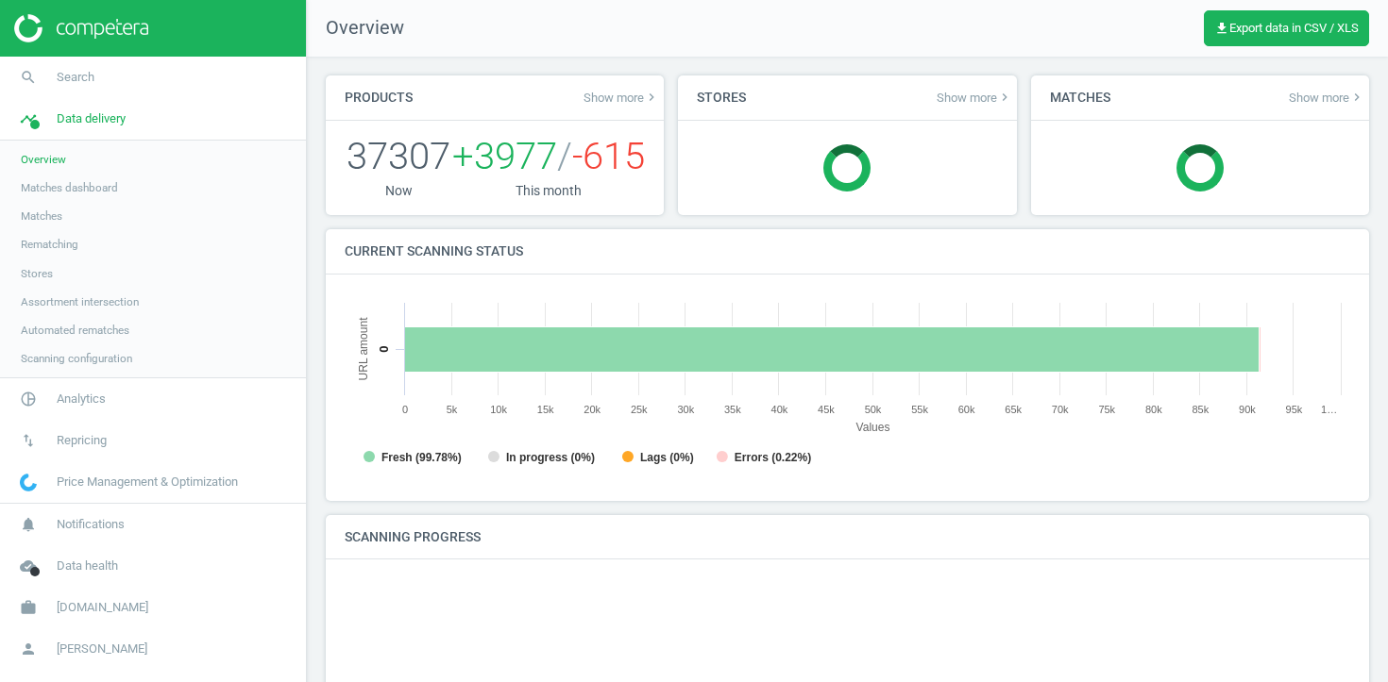
scroll to position [379, 1006]
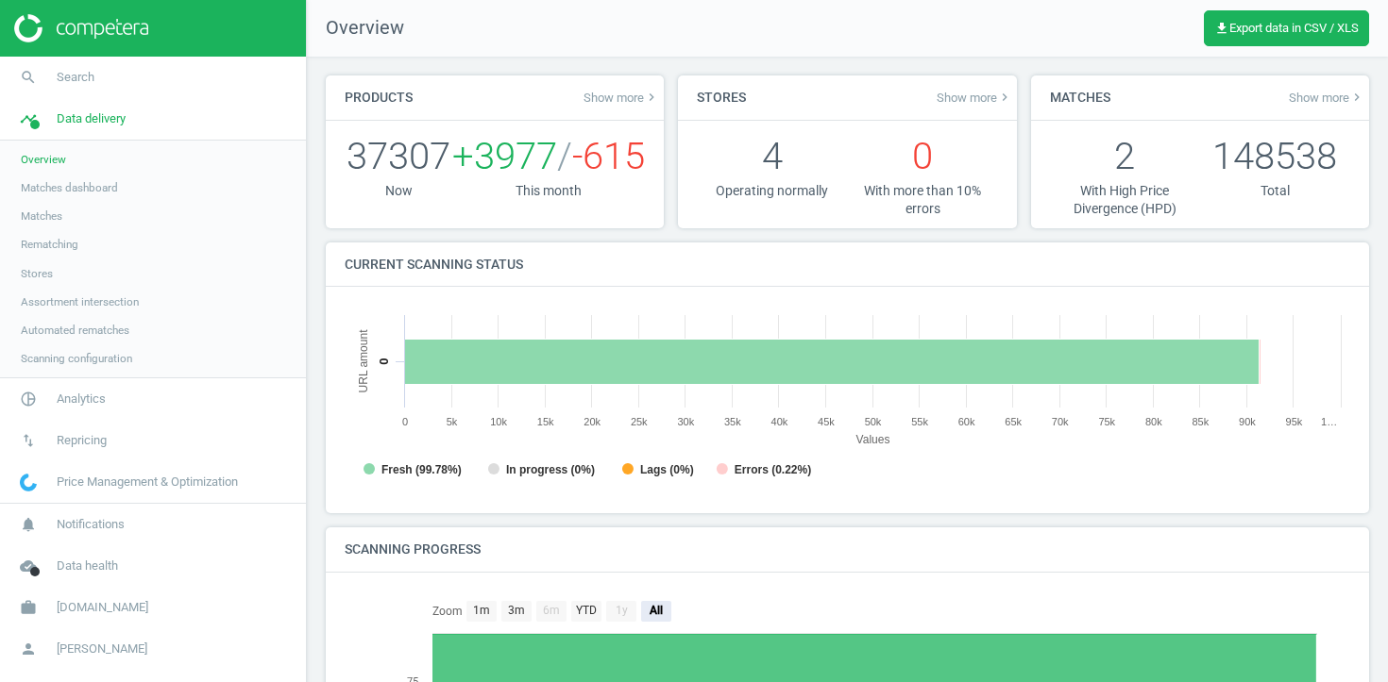
click at [1333, 93] on span "Show more keyboard_arrow_right" at bounding box center [1327, 97] width 76 height 15
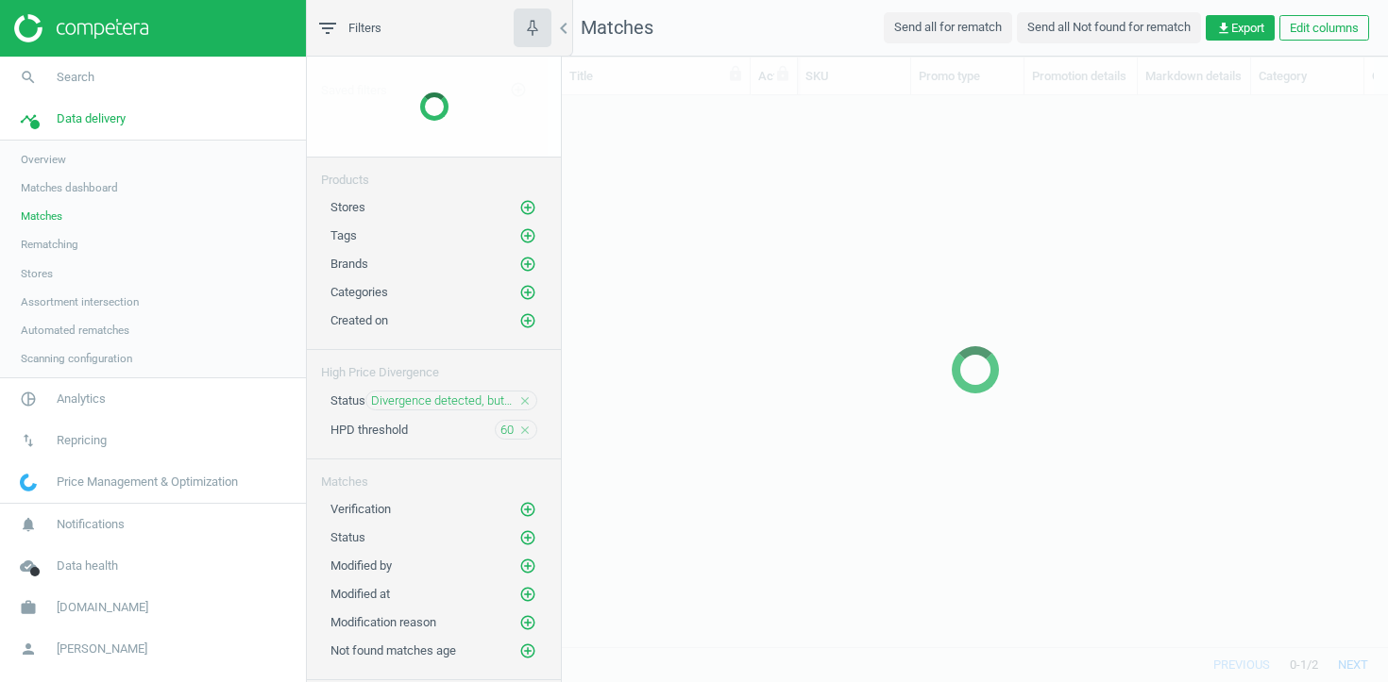
scroll to position [551, 826]
